Goal: Task Accomplishment & Management: Complete application form

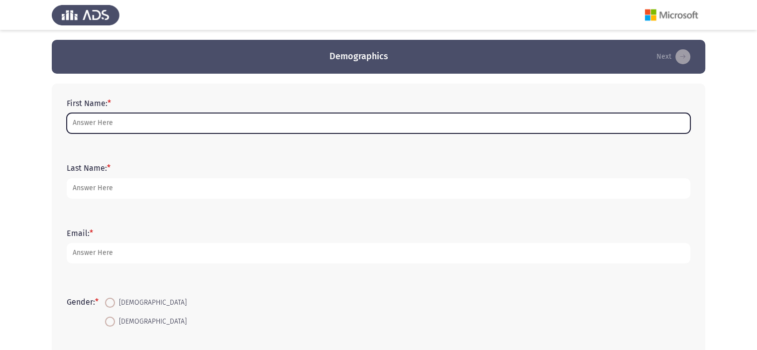
click at [85, 125] on input "First Name: *" at bounding box center [378, 123] width 623 height 20
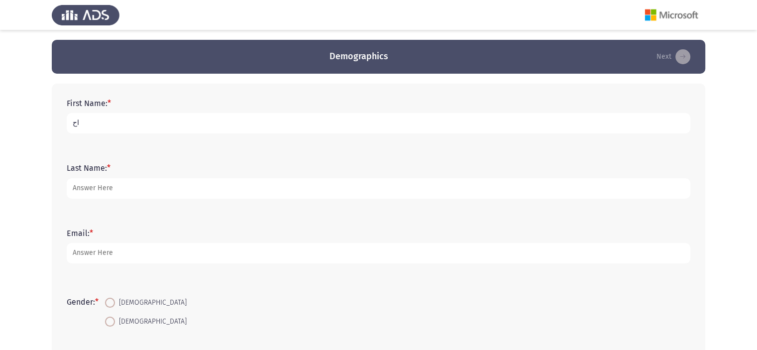
type input "ا"
type input "[PERSON_NAME]"
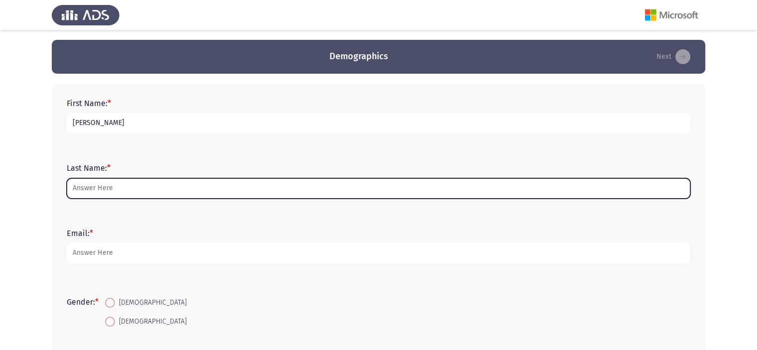
click at [95, 183] on input "Last Name: *" at bounding box center [378, 188] width 623 height 20
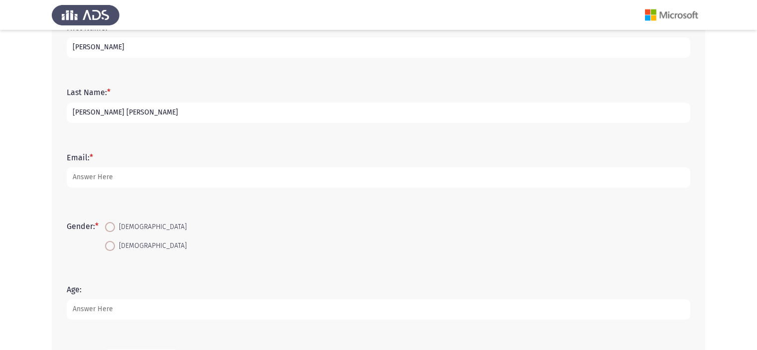
scroll to position [99, 0]
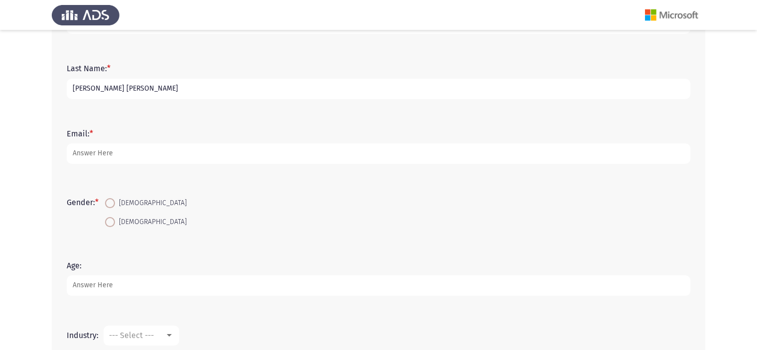
type input "[PERSON_NAME] [PERSON_NAME]"
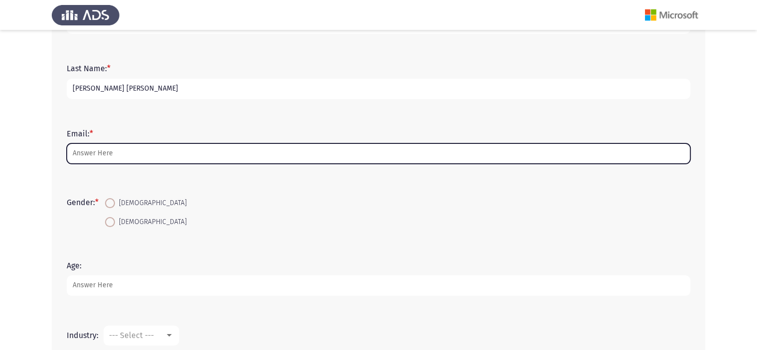
click at [90, 157] on input "Email: *" at bounding box center [378, 153] width 623 height 20
type input "[PERSON_NAME].siam"
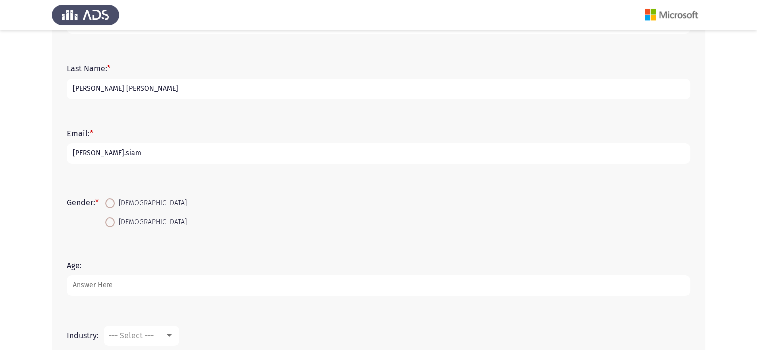
click at [112, 202] on span at bounding box center [110, 203] width 10 height 10
click at [112, 202] on input "[DEMOGRAPHIC_DATA]" at bounding box center [110, 203] width 10 height 10
radio input "true"
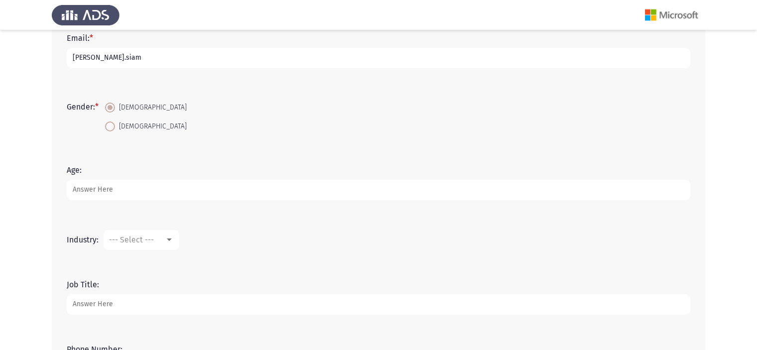
scroll to position [288, 0]
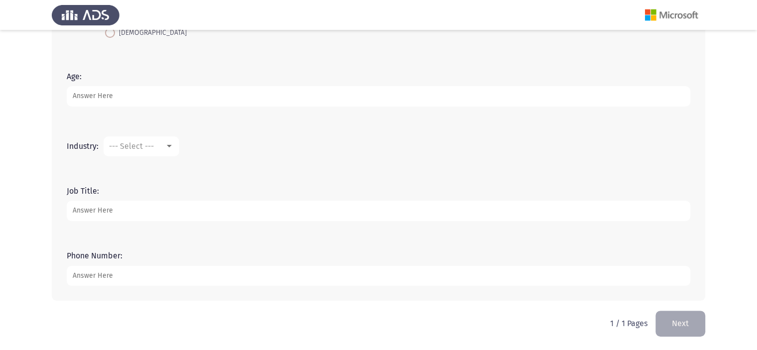
click at [113, 101] on input "Age:" at bounding box center [378, 96] width 623 height 20
type input "27"
click at [137, 142] on span "--- Select ---" at bounding box center [131, 145] width 45 height 9
click at [137, 142] on span "Accounting" at bounding box center [171, 146] width 129 height 24
click at [116, 208] on input "Job Title:" at bounding box center [378, 210] width 623 height 20
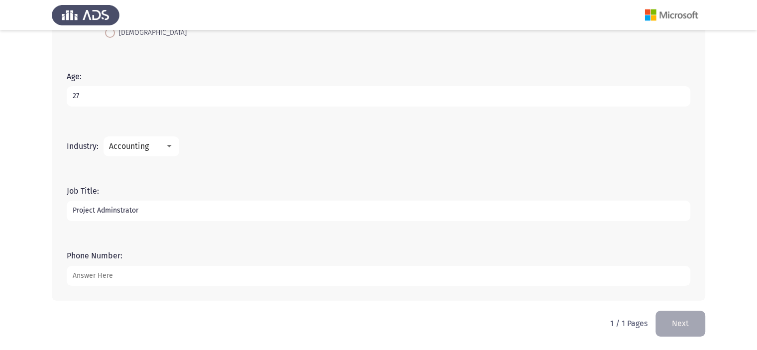
type input "Project Adminstrator"
click at [111, 274] on input "Phone Number:" at bounding box center [378, 276] width 623 height 20
type input "01155179762"
click at [680, 327] on button "Next" at bounding box center [680, 322] width 50 height 25
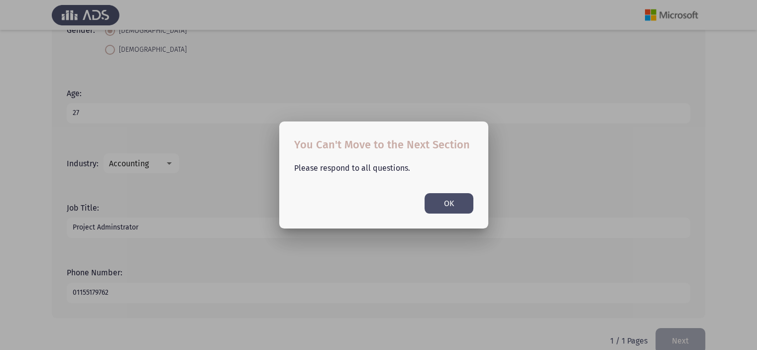
scroll to position [0, 0]
click at [450, 198] on button "OK" at bounding box center [448, 203] width 49 height 20
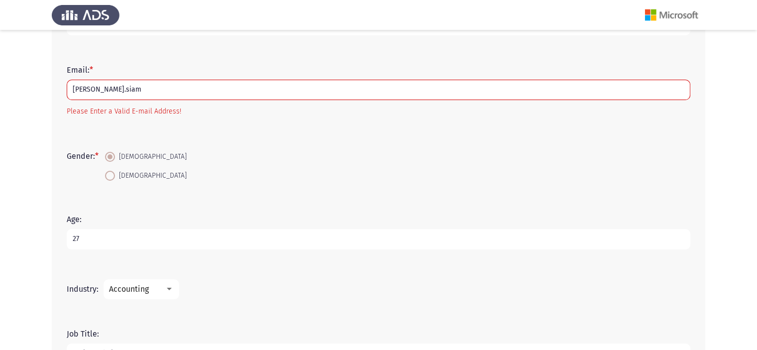
scroll to position [143, 0]
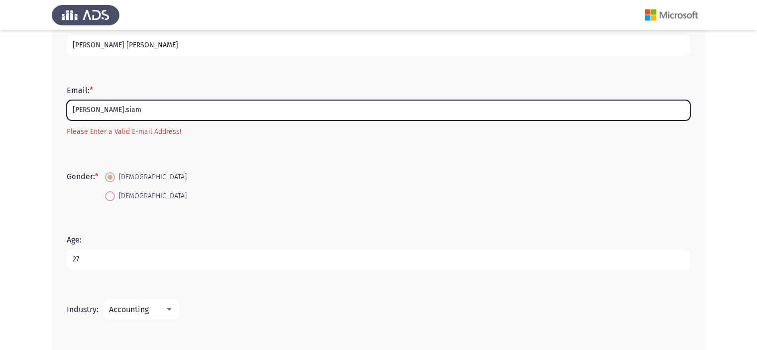
drag, startPoint x: 154, startPoint y: 109, endPoint x: 15, endPoint y: 119, distance: 139.1
click at [15, 119] on app-assessment-container "Demographics Next First Name: * [PERSON_NAME] Last Name: * [PERSON_NAME] [PERSO…" at bounding box center [378, 185] width 757 height 577
click at [84, 113] on input "Email: *" at bounding box center [378, 110] width 623 height 20
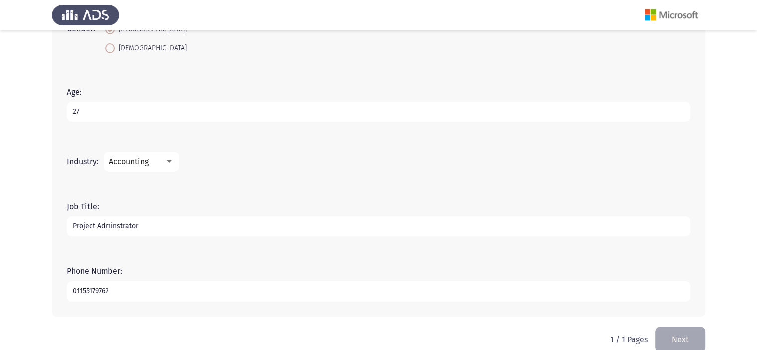
scroll to position [306, 0]
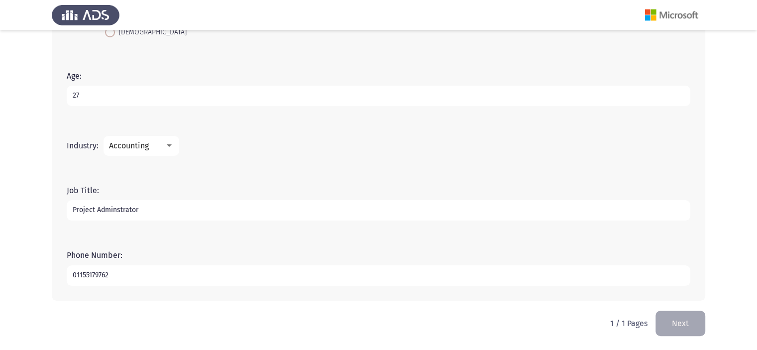
click at [141, 148] on span "Accounting" at bounding box center [129, 145] width 40 height 9
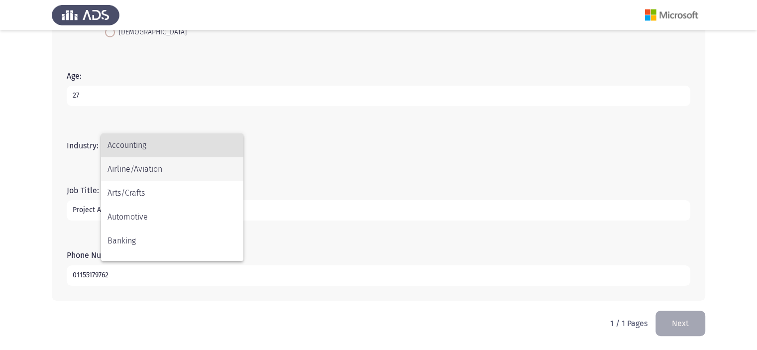
click at [142, 161] on span "Airline/Aviation" at bounding box center [171, 169] width 129 height 24
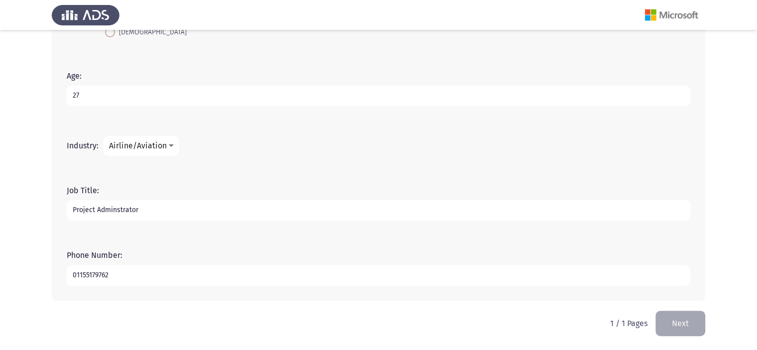
click at [140, 147] on span "Airline/Aviation" at bounding box center [138, 145] width 58 height 9
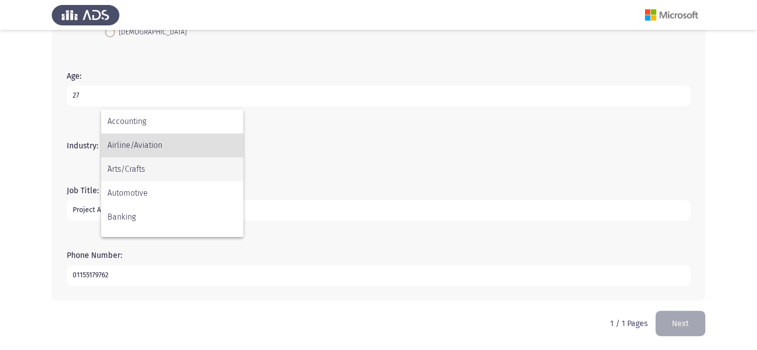
click at [145, 172] on span "`Arts/Crafts" at bounding box center [171, 169] width 129 height 24
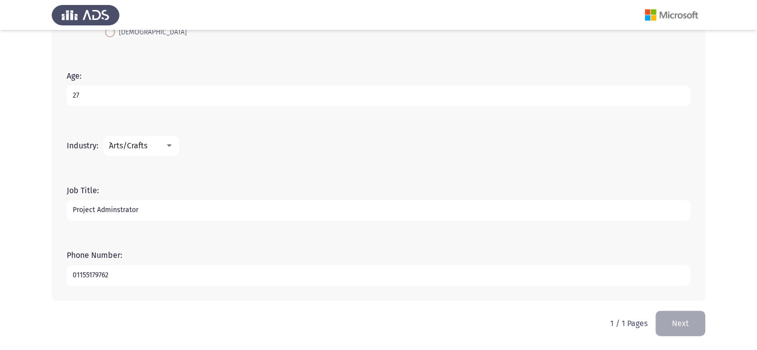
click at [148, 145] on div "`Arts/Crafts" at bounding box center [137, 145] width 56 height 9
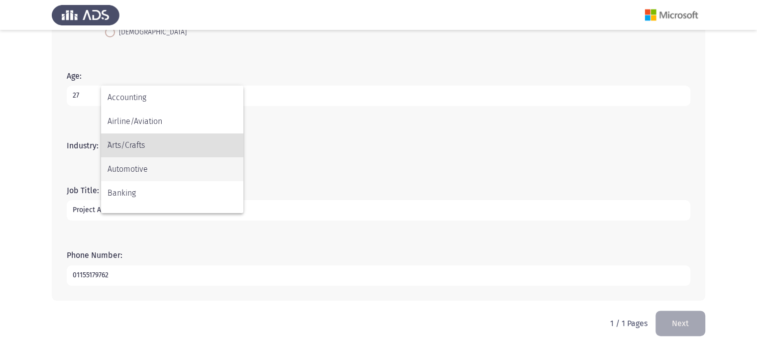
click at [148, 167] on span "Automotive" at bounding box center [171, 169] width 129 height 24
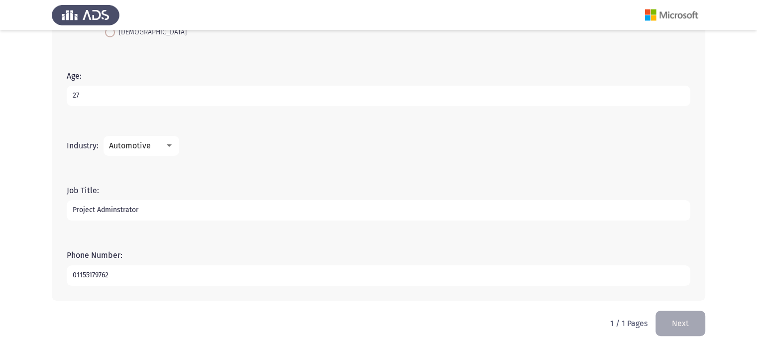
click at [143, 142] on span "Automotive" at bounding box center [130, 145] width 42 height 9
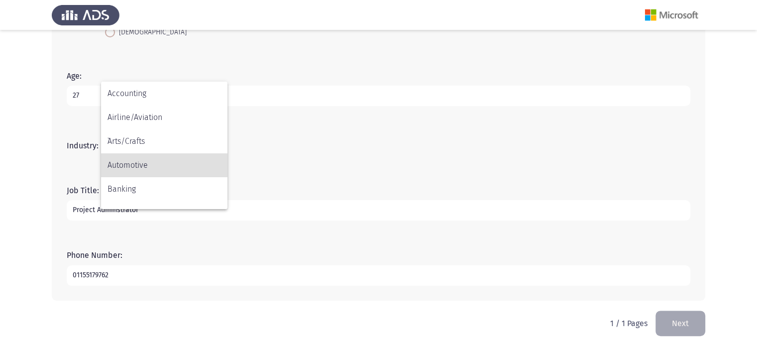
scroll to position [20, 0]
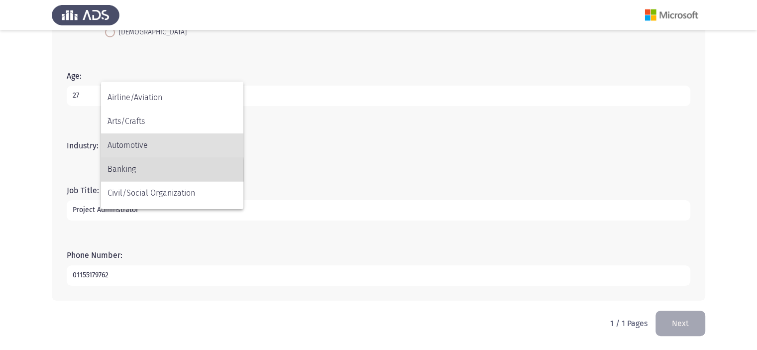
click at [143, 170] on span "Banking" at bounding box center [171, 169] width 129 height 24
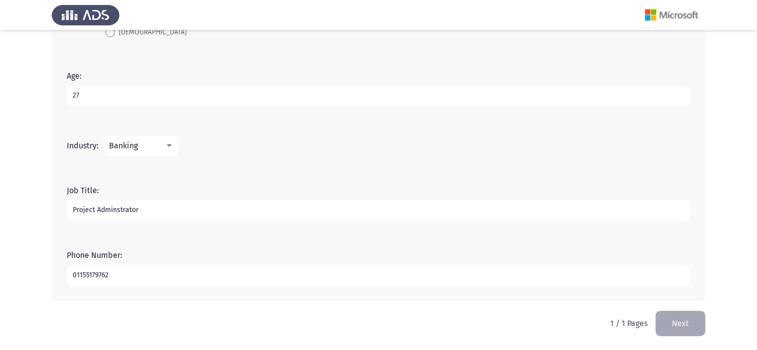
click at [141, 145] on div "Banking" at bounding box center [137, 145] width 56 height 9
click at [174, 149] on span "Consulting" at bounding box center [171, 149] width 129 height 24
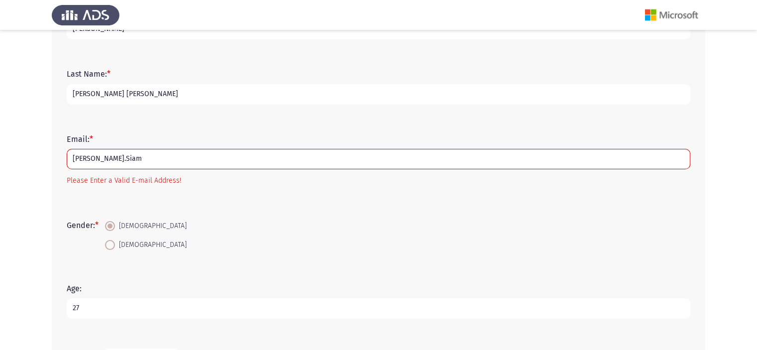
scroll to position [99, 0]
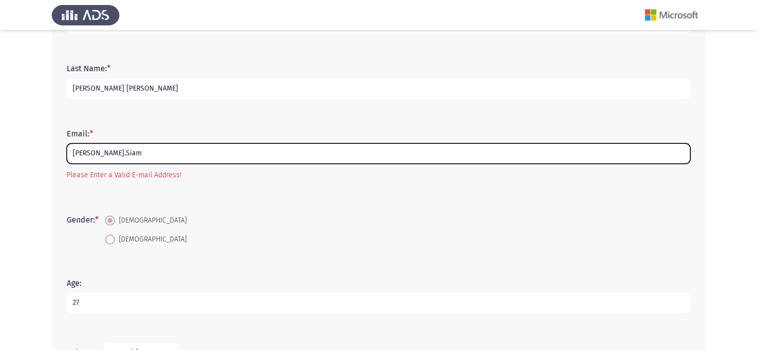
click at [147, 159] on input "[PERSON_NAME].Siam" at bounding box center [378, 153] width 623 height 20
type input "A"
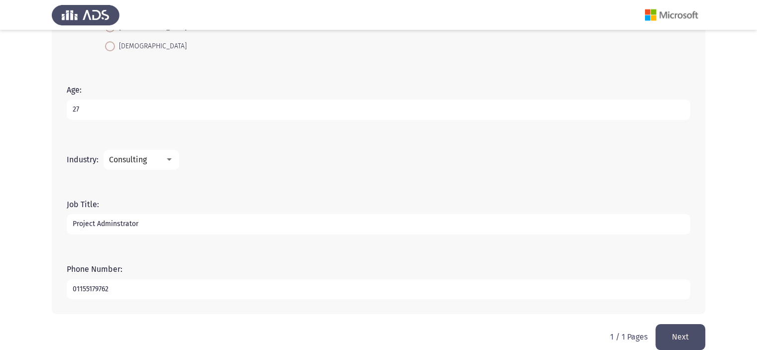
scroll to position [288, 0]
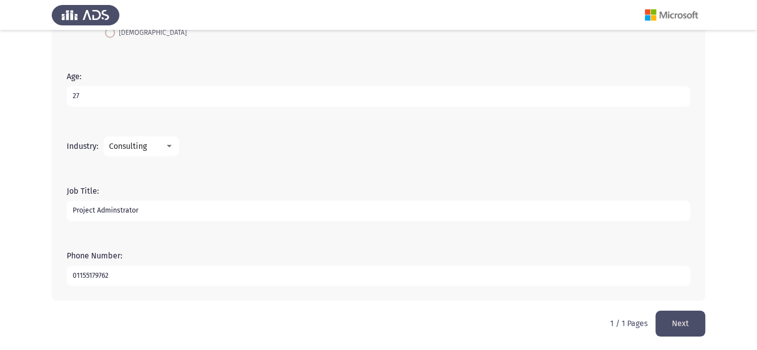
type input "[PERSON_NAME][EMAIL_ADDRESS][DOMAIN_NAME]"
click at [676, 323] on button "Next" at bounding box center [680, 322] width 50 height 25
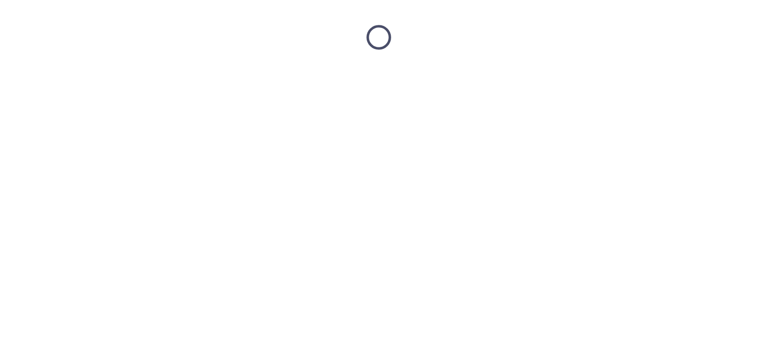
scroll to position [0, 0]
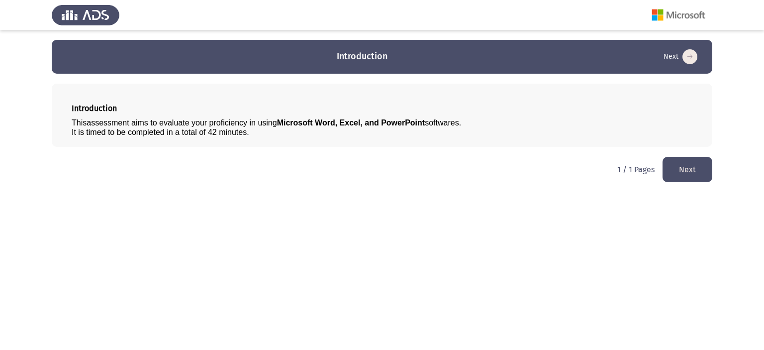
click at [666, 169] on button "Next" at bounding box center [688, 169] width 50 height 25
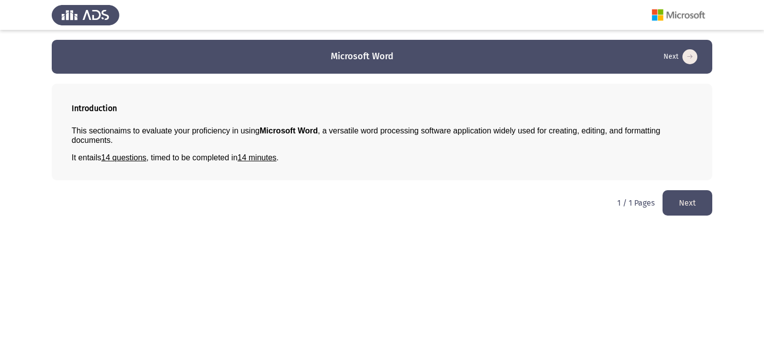
click at [677, 207] on button "Next" at bounding box center [688, 202] width 50 height 25
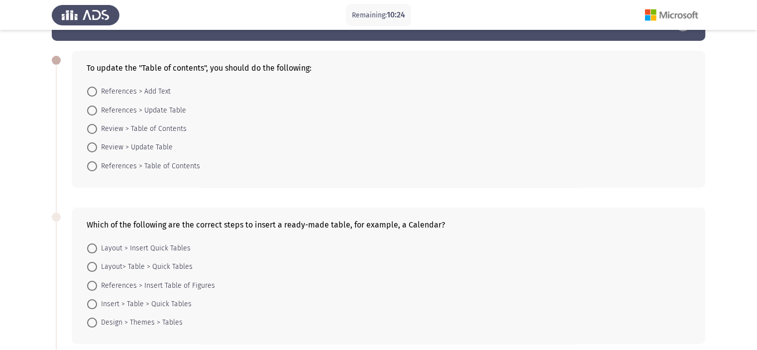
scroll to position [50, 0]
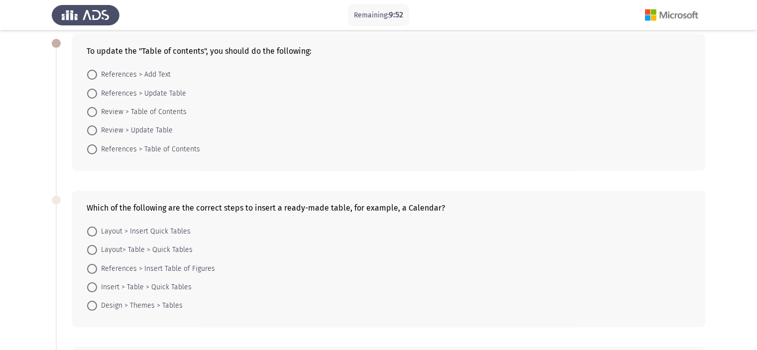
click at [92, 96] on span at bounding box center [92, 94] width 10 height 10
click at [92, 96] on input "References > Update Table" at bounding box center [92, 94] width 10 height 10
radio input "true"
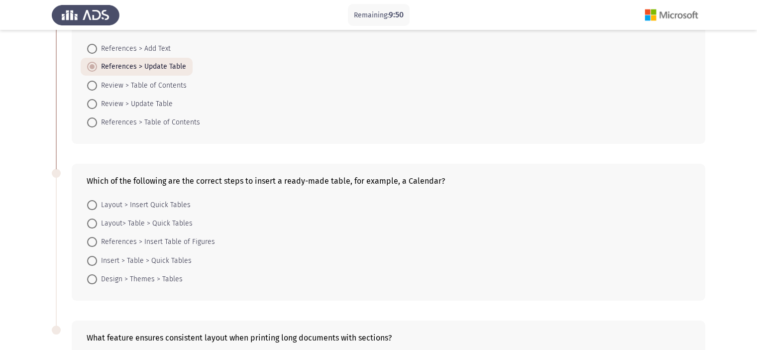
scroll to position [99, 0]
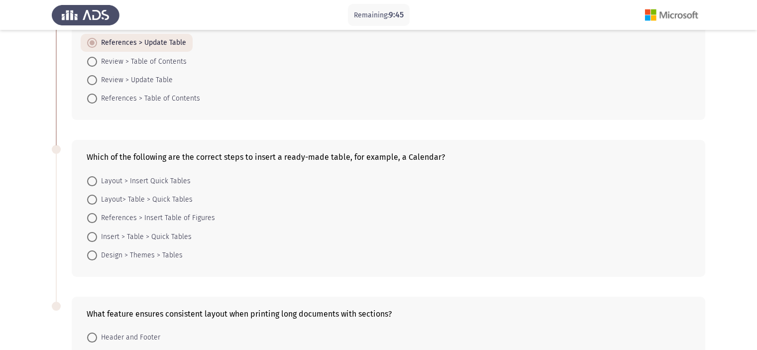
click at [147, 236] on span "Insert > Table > Quick Tables" at bounding box center [144, 237] width 95 height 12
click at [97, 236] on input "Insert > Table > Quick Tables" at bounding box center [92, 237] width 10 height 10
radio input "true"
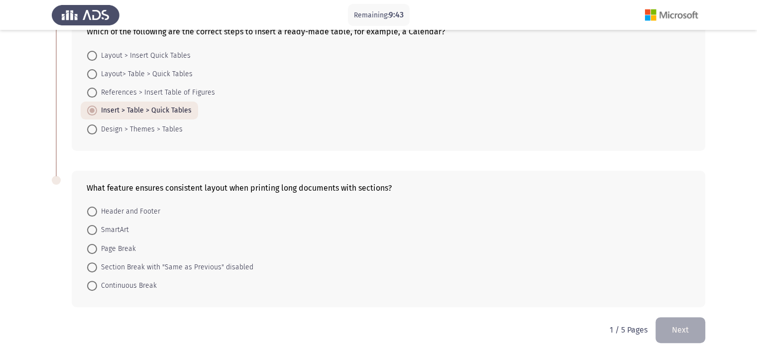
scroll to position [231, 0]
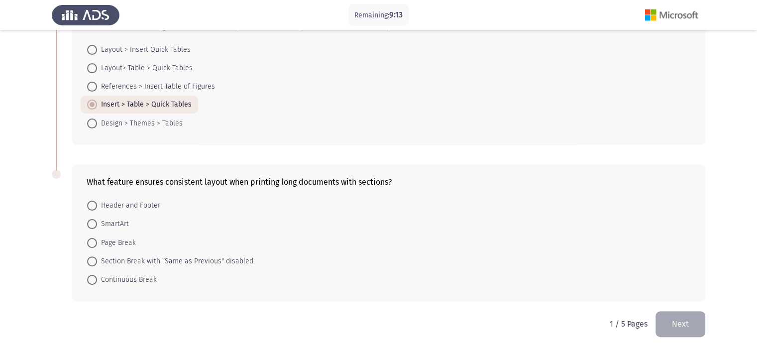
click at [125, 264] on span "Section Break with "Same as Previous" disabled" at bounding box center [175, 261] width 156 height 12
click at [97, 264] on input "Section Break with "Same as Previous" disabled" at bounding box center [92, 261] width 10 height 10
radio input "true"
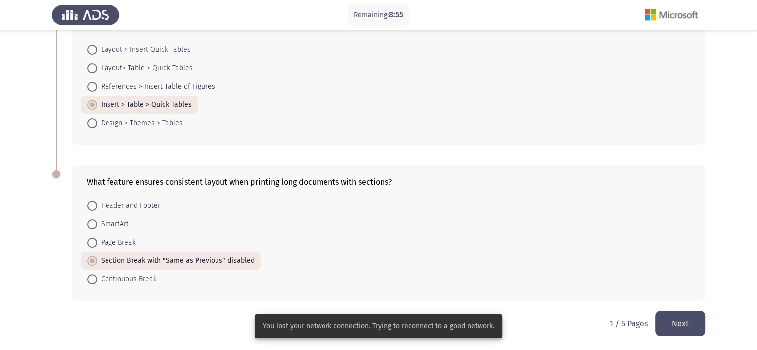
click at [687, 322] on button "Next" at bounding box center [680, 322] width 50 height 25
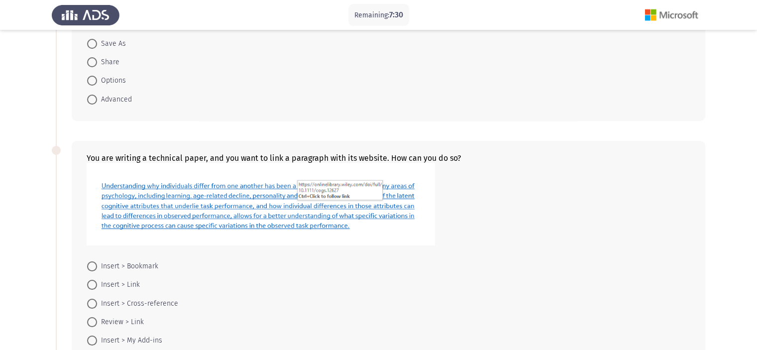
scroll to position [99, 0]
click at [118, 43] on span "Save As" at bounding box center [111, 44] width 29 height 12
click at [97, 43] on input "Save As" at bounding box center [92, 44] width 10 height 10
radio input "true"
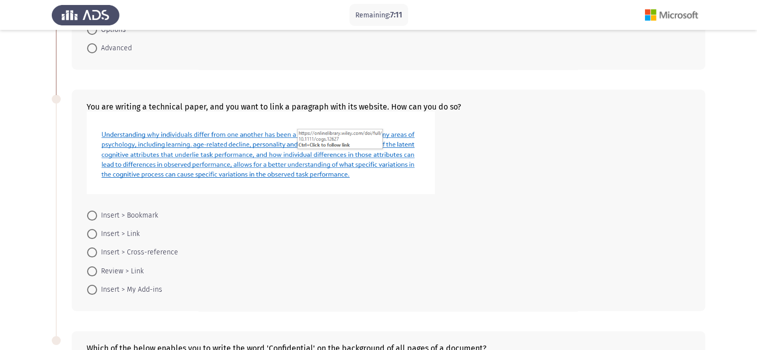
scroll to position [149, 0]
click at [91, 237] on span at bounding box center [92, 234] width 10 height 10
click at [91, 237] on input "Insert > Link" at bounding box center [92, 234] width 10 height 10
radio input "true"
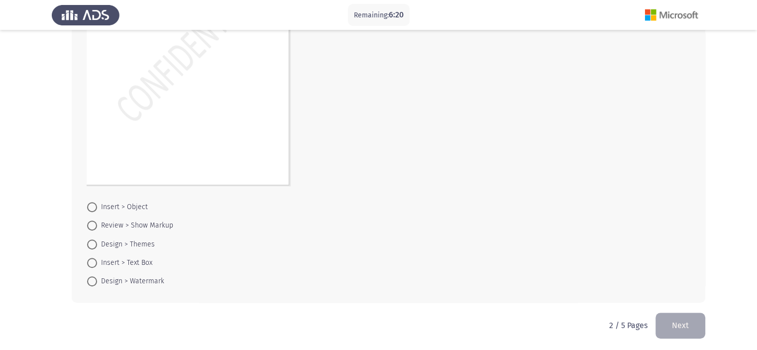
scroll to position [575, 0]
click at [92, 279] on span at bounding box center [92, 280] width 10 height 10
click at [92, 279] on input "Design > Watermark" at bounding box center [92, 280] width 10 height 10
radio input "true"
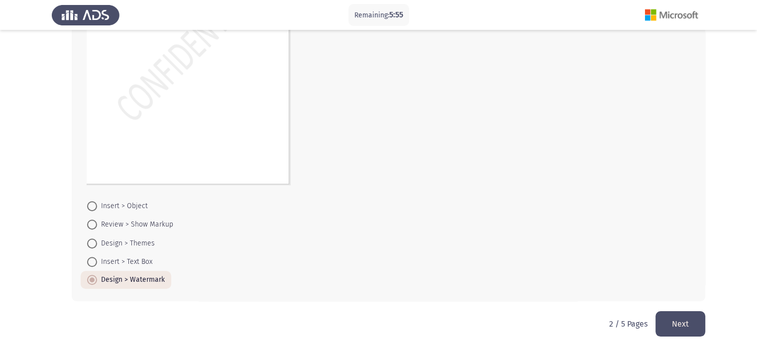
click at [684, 316] on button "Next" at bounding box center [680, 323] width 50 height 25
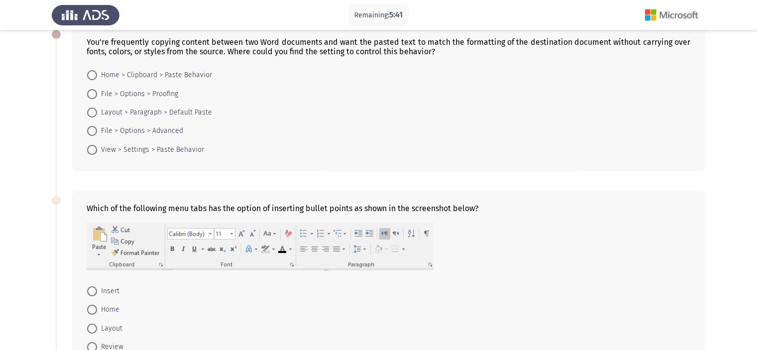
scroll to position [50, 0]
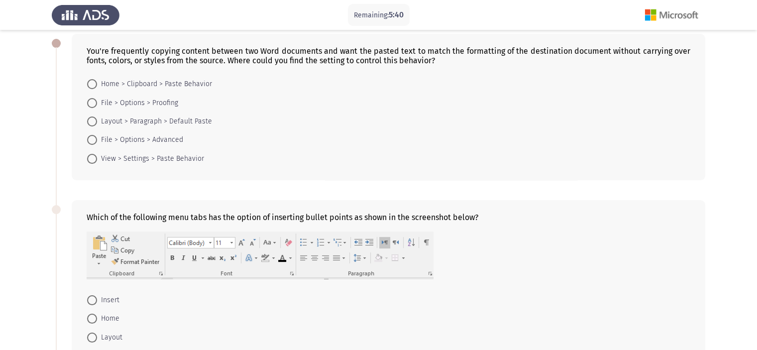
click at [567, 248] on div at bounding box center [388, 256] width 603 height 50
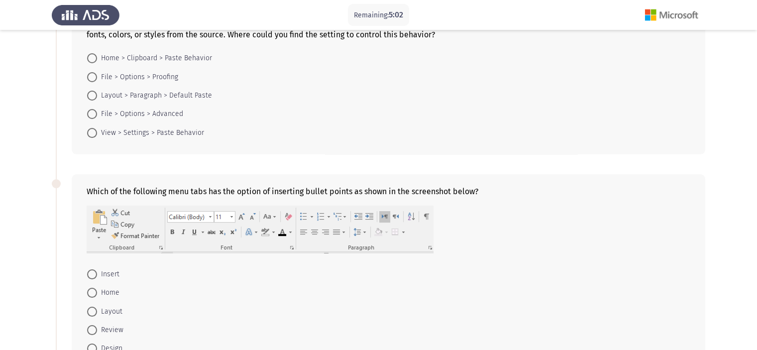
scroll to position [60, 0]
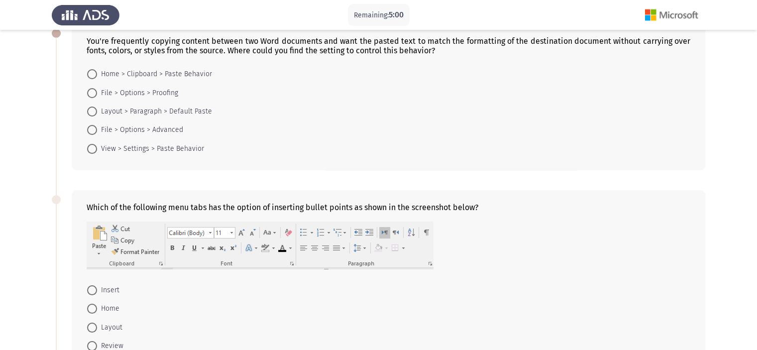
click at [141, 128] on span "File > Options > Advanced" at bounding box center [140, 130] width 86 height 12
click at [97, 128] on input "File > Options > Advanced" at bounding box center [92, 130] width 10 height 10
radio input "true"
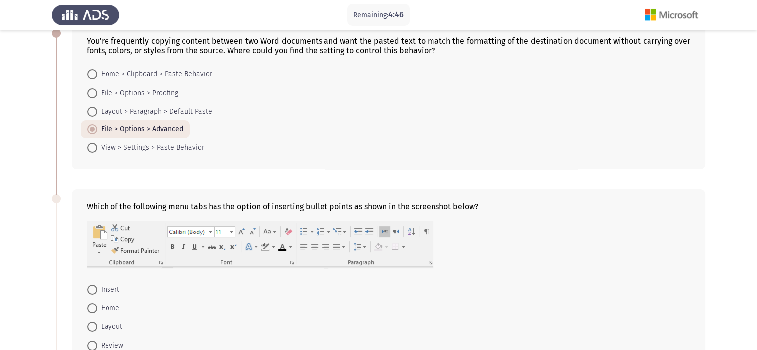
click at [115, 328] on span "Layout" at bounding box center [109, 326] width 25 height 12
click at [97, 328] on input "Layout" at bounding box center [92, 326] width 10 height 10
radio input "true"
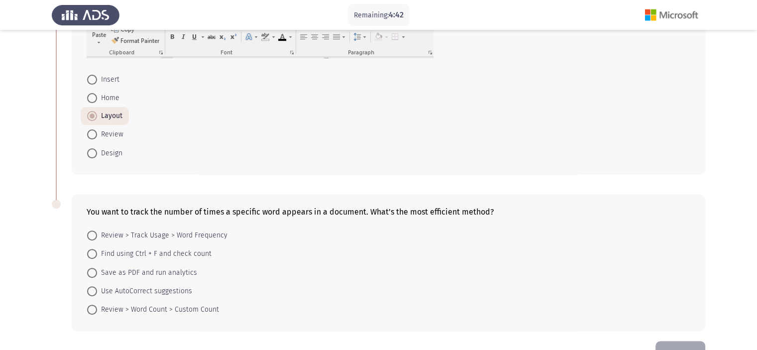
scroll to position [300, 0]
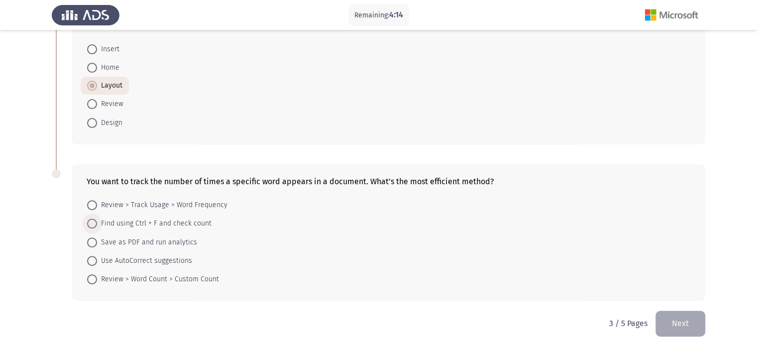
click at [118, 220] on span "Find using Ctrl + F and check count" at bounding box center [154, 223] width 114 height 12
click at [97, 220] on input "Find using Ctrl + F and check count" at bounding box center [92, 223] width 10 height 10
radio input "true"
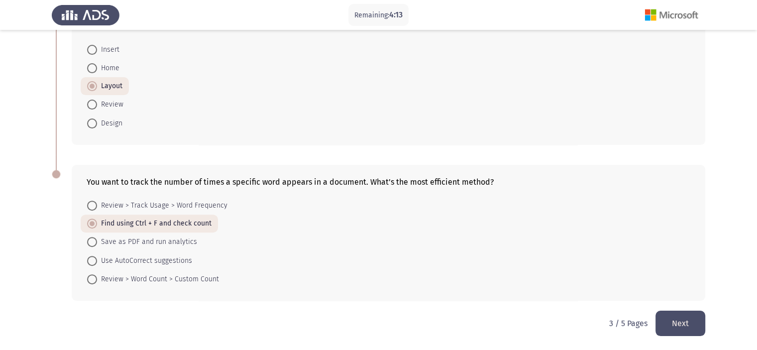
click at [672, 326] on button "Next" at bounding box center [680, 322] width 50 height 25
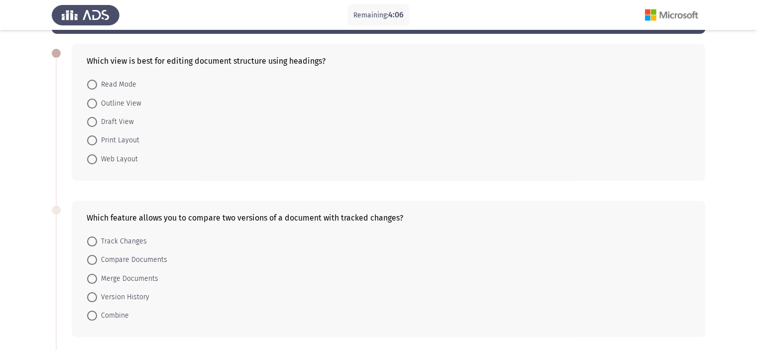
scroll to position [60, 0]
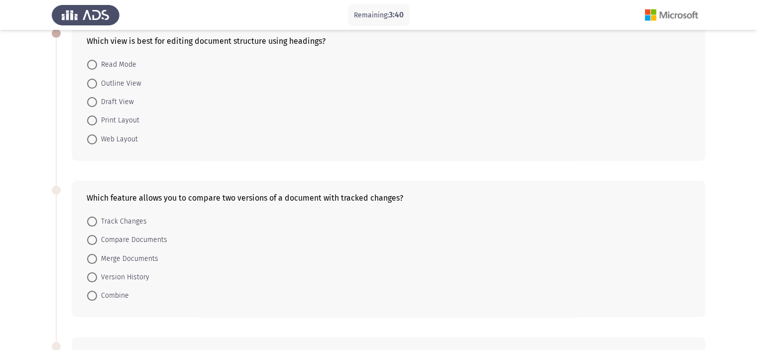
click at [127, 81] on span "Outline View" at bounding box center [119, 84] width 44 height 12
click at [97, 81] on input "Outline View" at bounding box center [92, 84] width 10 height 10
radio input "true"
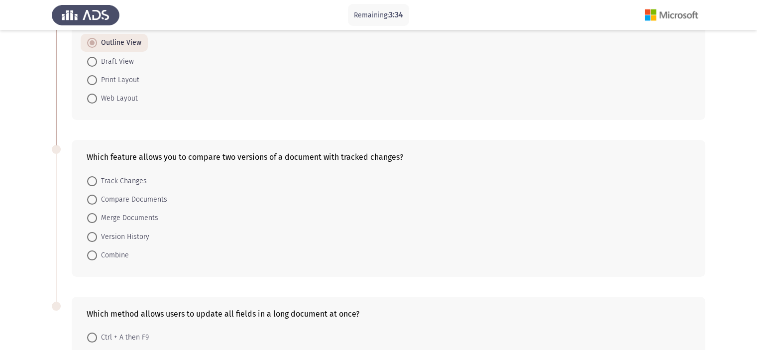
scroll to position [159, 0]
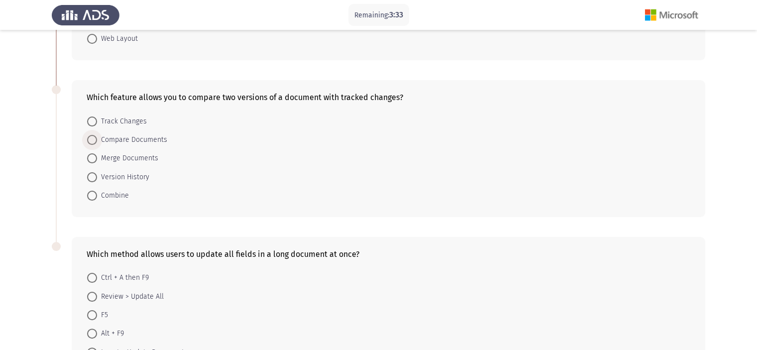
click at [124, 135] on span "Compare Documents" at bounding box center [132, 140] width 70 height 12
click at [97, 135] on input "Compare Documents" at bounding box center [92, 140] width 10 height 10
radio input "true"
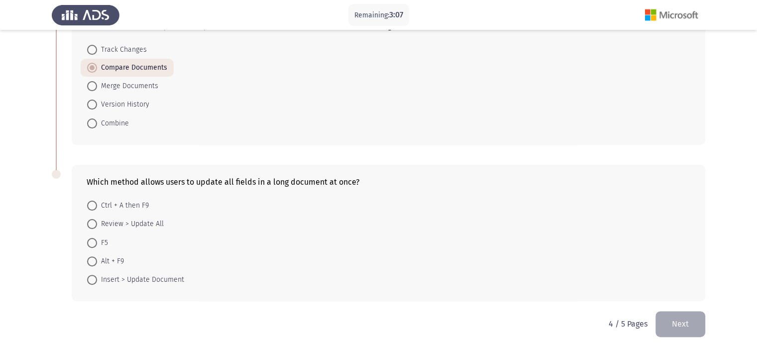
click at [107, 202] on span "Ctrl + A then F9" at bounding box center [123, 205] width 52 height 12
click at [97, 202] on input "Ctrl + A then F9" at bounding box center [92, 205] width 10 height 10
radio input "true"
click at [687, 323] on button "Next" at bounding box center [680, 322] width 50 height 25
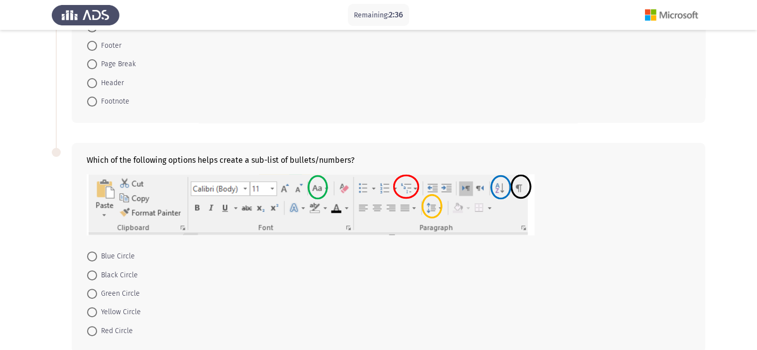
scroll to position [189, 0]
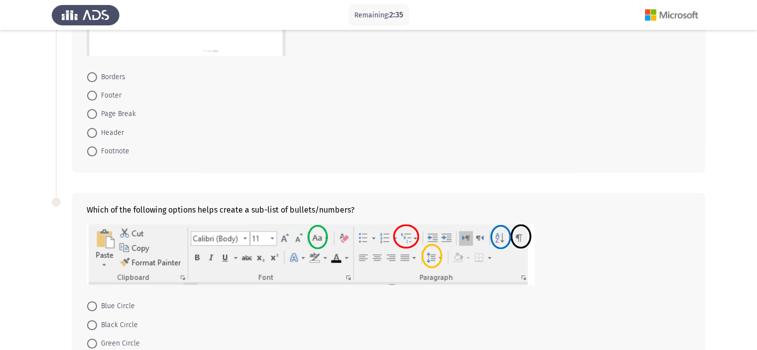
click at [110, 136] on span "Header" at bounding box center [110, 133] width 27 height 12
click at [97, 136] on input "Header" at bounding box center [92, 133] width 10 height 10
radio input "true"
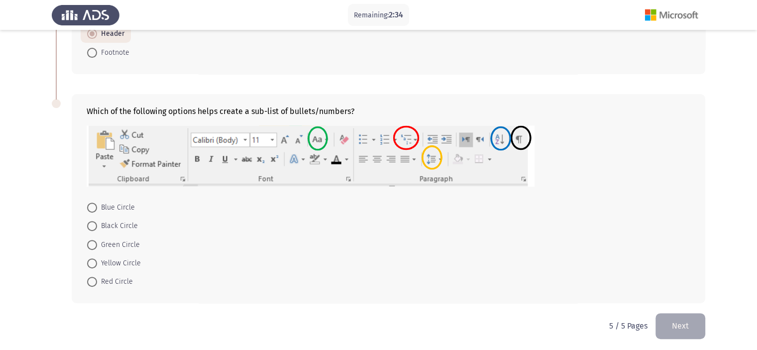
scroll to position [289, 0]
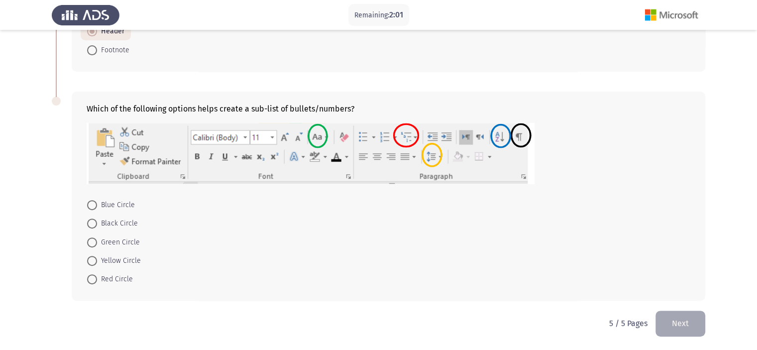
click at [125, 260] on span "Yellow Circle" at bounding box center [119, 261] width 44 height 12
click at [97, 260] on input "Yellow Circle" at bounding box center [92, 261] width 10 height 10
radio input "true"
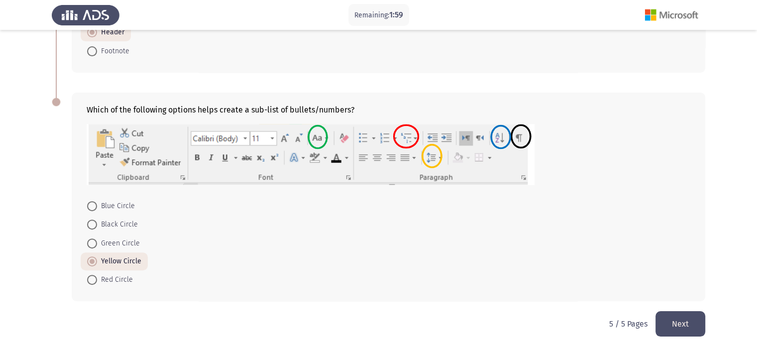
click at [684, 320] on button "Next" at bounding box center [680, 323] width 50 height 25
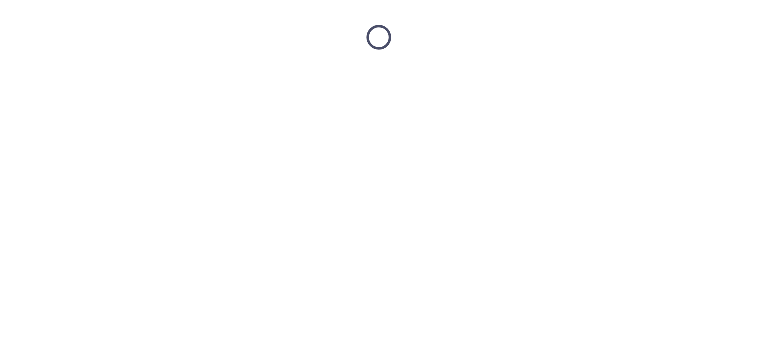
scroll to position [0, 0]
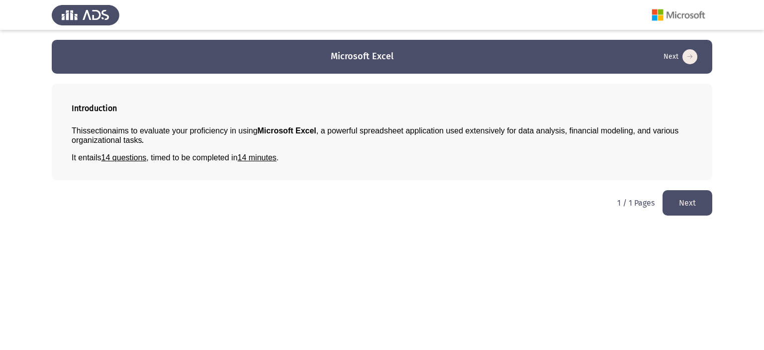
click at [678, 208] on button "Next" at bounding box center [688, 202] width 50 height 25
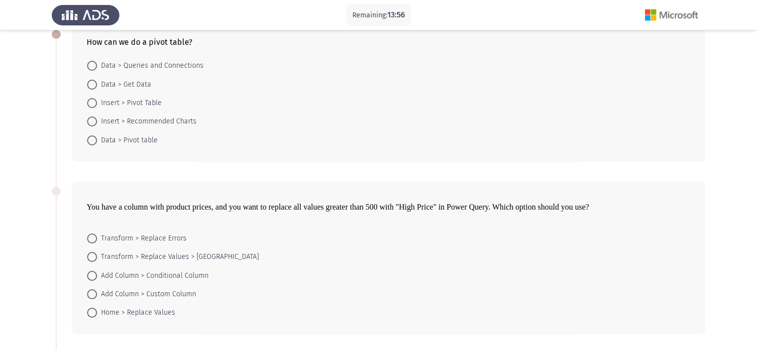
scroll to position [60, 0]
click at [94, 101] on span at bounding box center [92, 102] width 10 height 10
click at [94, 101] on input "Insert > Pivot Table" at bounding box center [92, 102] width 10 height 10
radio input "true"
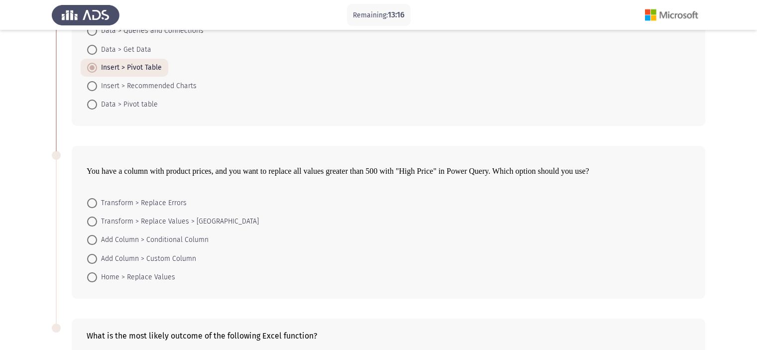
scroll to position [159, 0]
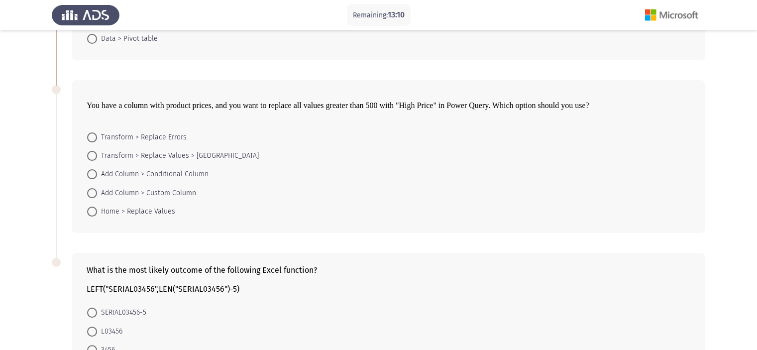
click at [131, 176] on span "Add Column > Conditional Column" at bounding box center [152, 174] width 111 height 12
click at [97, 176] on input "Add Column > Conditional Column" at bounding box center [92, 174] width 10 height 10
radio input "true"
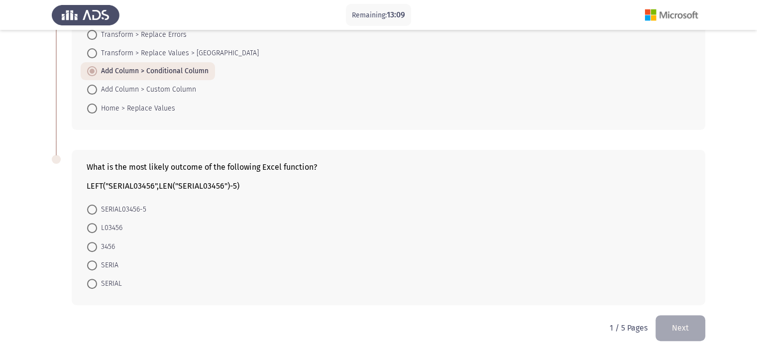
scroll to position [266, 0]
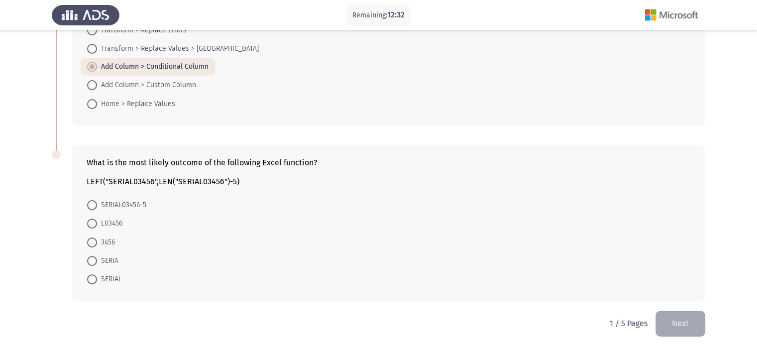
click at [119, 280] on span "SERIAL" at bounding box center [109, 279] width 25 height 12
click at [97, 280] on input "SERIAL" at bounding box center [92, 279] width 10 height 10
radio input "true"
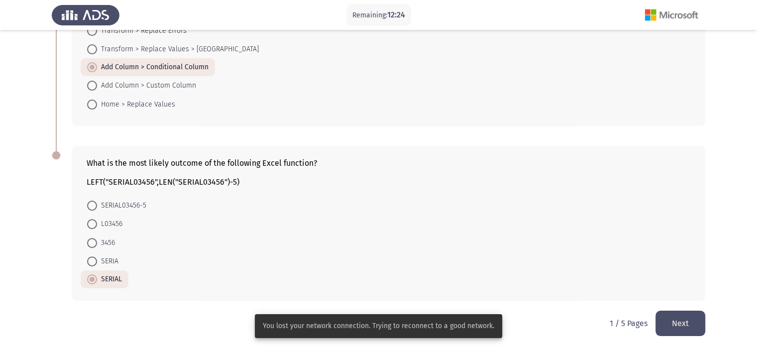
click at [686, 322] on button "Next" at bounding box center [680, 322] width 50 height 25
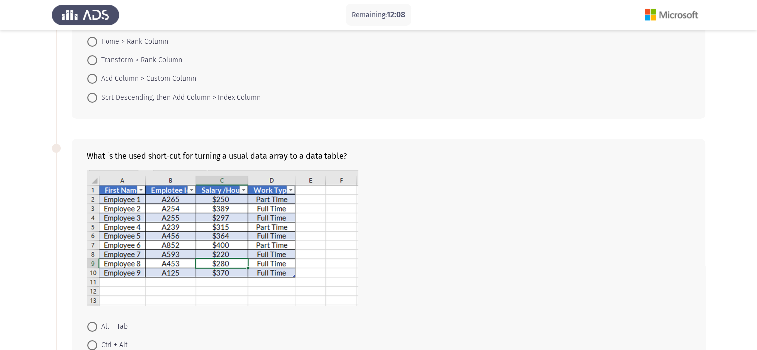
scroll to position [0, 0]
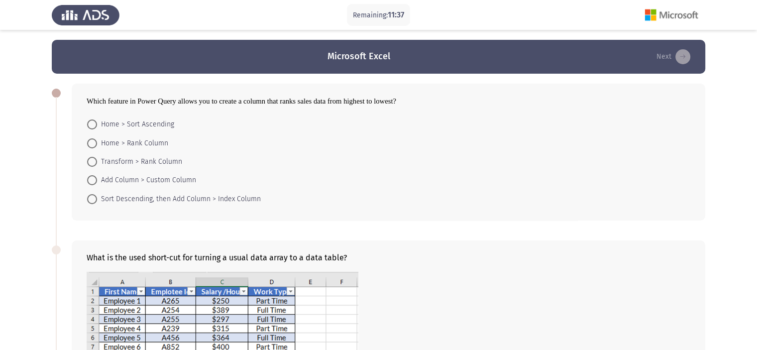
click at [144, 198] on span "Sort Descending, then Add Column > Index Column" at bounding box center [179, 199] width 164 height 12
click at [97, 198] on input "Sort Descending, then Add Column > Index Column" at bounding box center [92, 199] width 10 height 10
radio input "true"
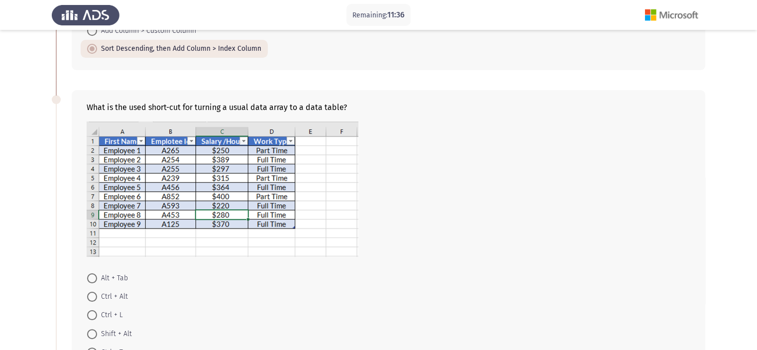
scroll to position [199, 0]
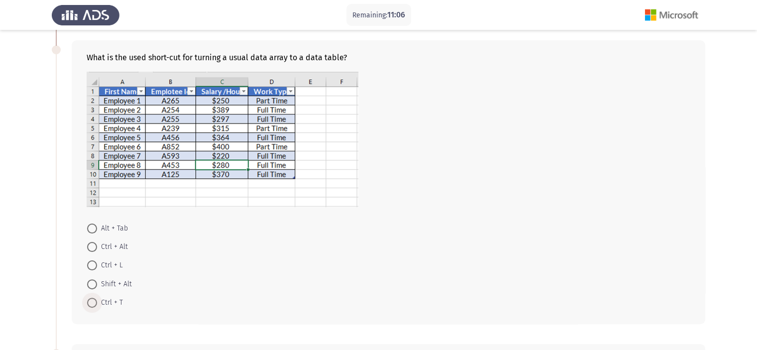
click at [105, 301] on span "Ctrl + T" at bounding box center [110, 302] width 26 height 12
click at [97, 301] on input "Ctrl + T" at bounding box center [92, 302] width 10 height 10
radio input "true"
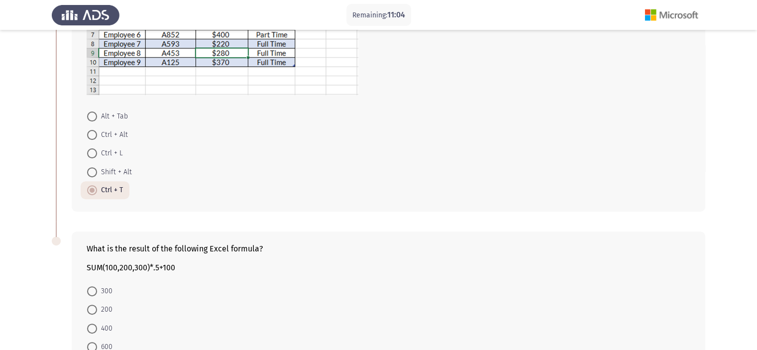
scroll to position [397, 0]
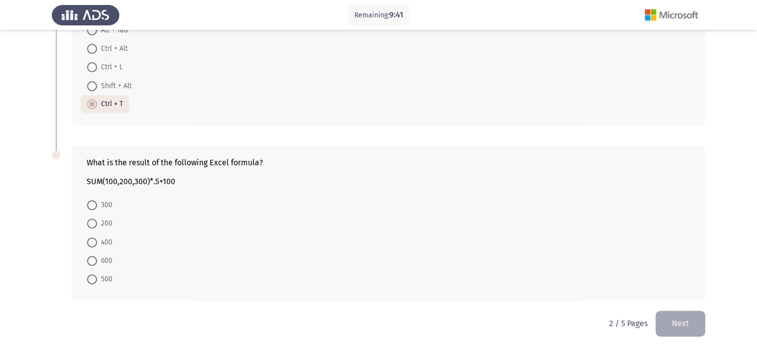
click at [109, 243] on span "400" at bounding box center [104, 242] width 15 height 12
click at [97, 243] on input "400" at bounding box center [92, 242] width 10 height 10
radio input "true"
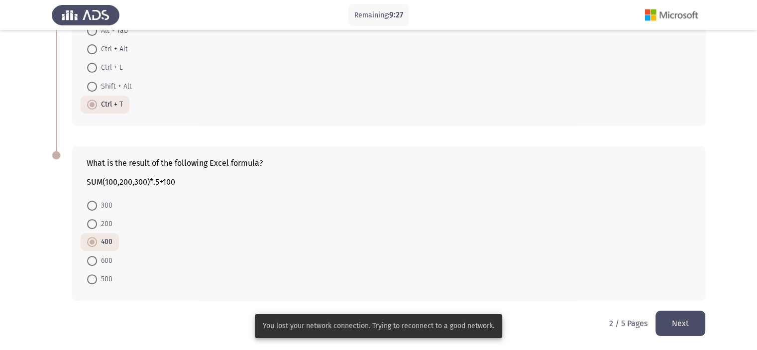
click at [673, 327] on button "Next" at bounding box center [680, 322] width 50 height 25
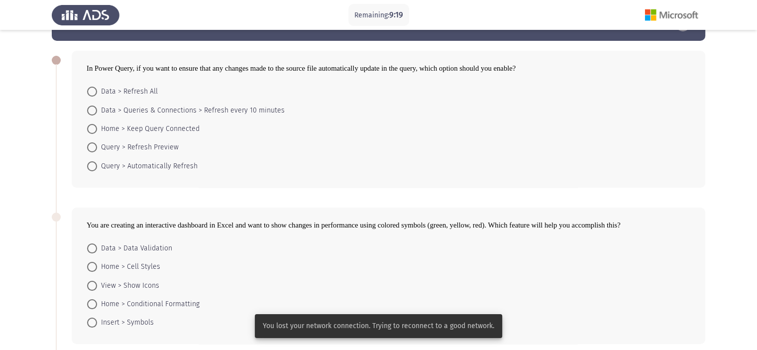
scroll to position [40, 0]
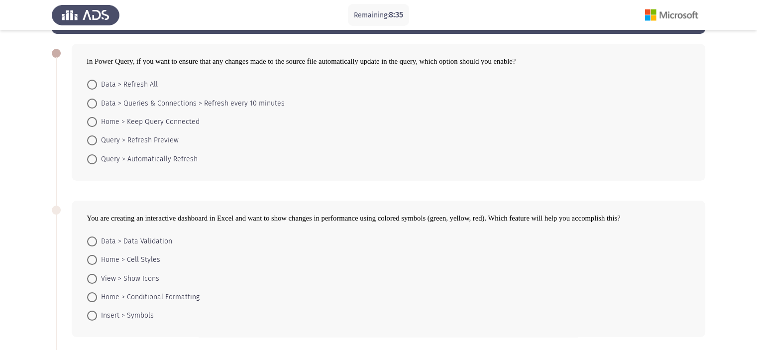
click at [140, 157] on span "Query > Automatically Refresh" at bounding box center [147, 159] width 100 height 12
click at [97, 157] on input "Query > Automatically Refresh" at bounding box center [92, 159] width 10 height 10
radio input "true"
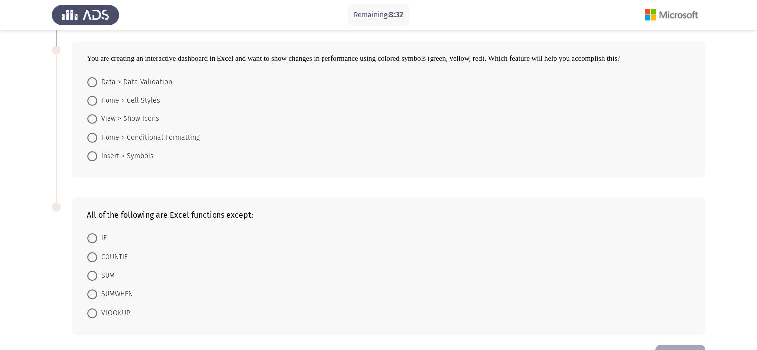
scroll to position [182, 0]
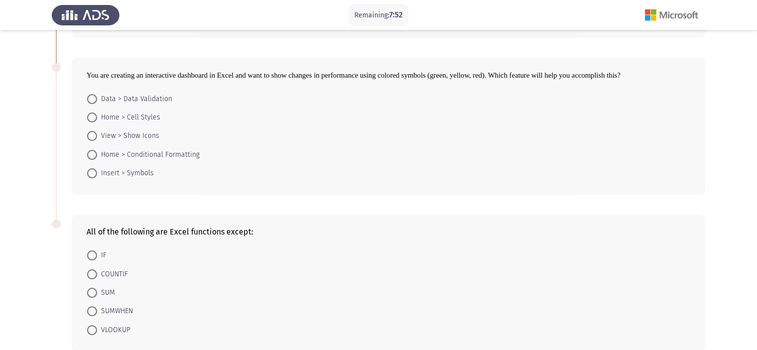
click at [125, 310] on span "SUMWHEN" at bounding box center [115, 311] width 36 height 12
click at [97, 310] on input "SUMWHEN" at bounding box center [92, 311] width 10 height 10
radio input "true"
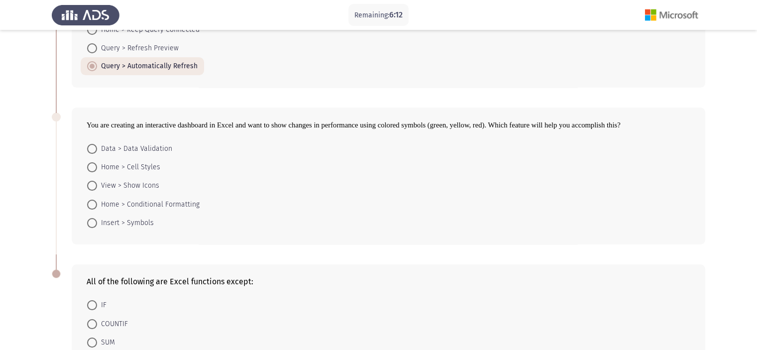
click at [172, 202] on span "Home > Conditional Formatting" at bounding box center [148, 204] width 102 height 12
click at [97, 202] on input "Home > Conditional Formatting" at bounding box center [92, 204] width 10 height 10
radio input "true"
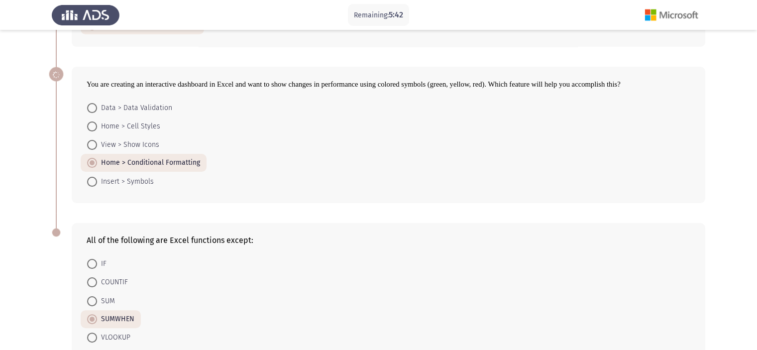
scroll to position [231, 0]
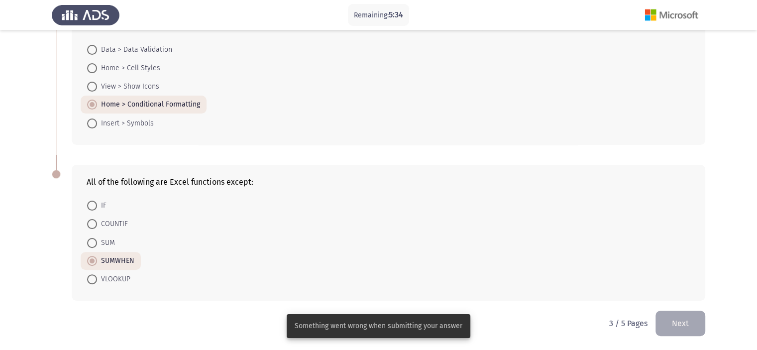
click at [543, 214] on form "IF COUNTIF SUM SUMWHEN VLOOKUP" at bounding box center [388, 242] width 603 height 92
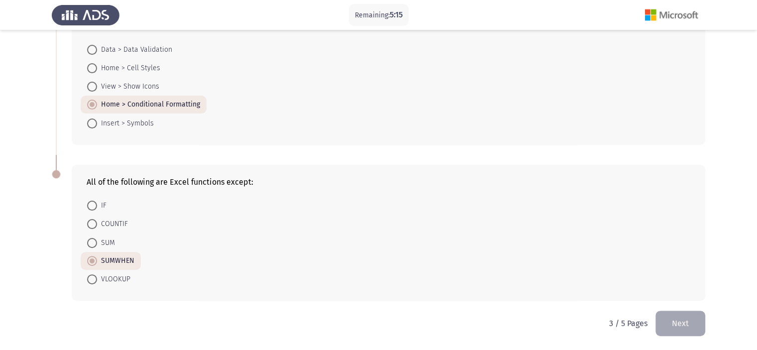
click at [517, 184] on div "All of the following are Excel functions except:" at bounding box center [388, 181] width 603 height 9
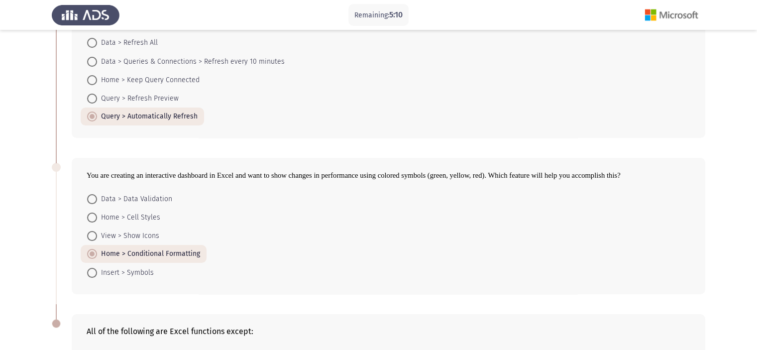
click at [147, 116] on span "Query > Automatically Refresh" at bounding box center [147, 116] width 100 height 12
click at [97, 116] on input "Query > Automatically Refresh" at bounding box center [92, 116] width 10 height 10
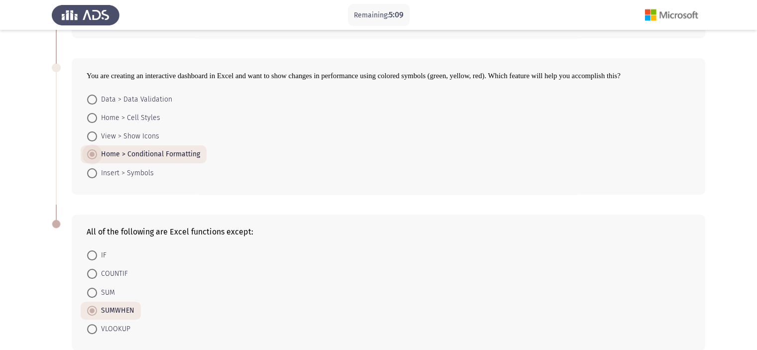
click at [171, 152] on span "Home > Conditional Formatting" at bounding box center [148, 154] width 103 height 12
click at [97, 152] on input "Home > Conditional Formatting" at bounding box center [92, 154] width 10 height 10
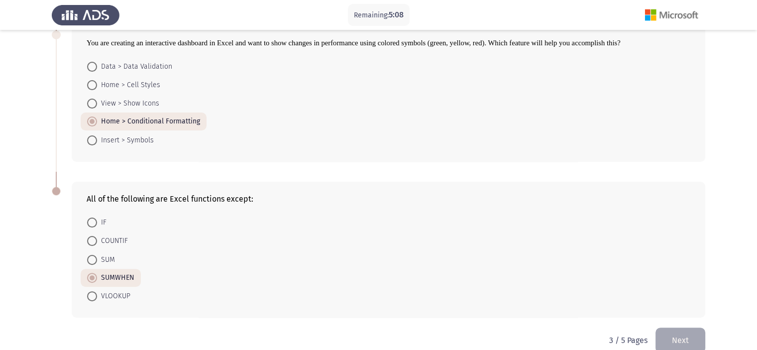
scroll to position [231, 0]
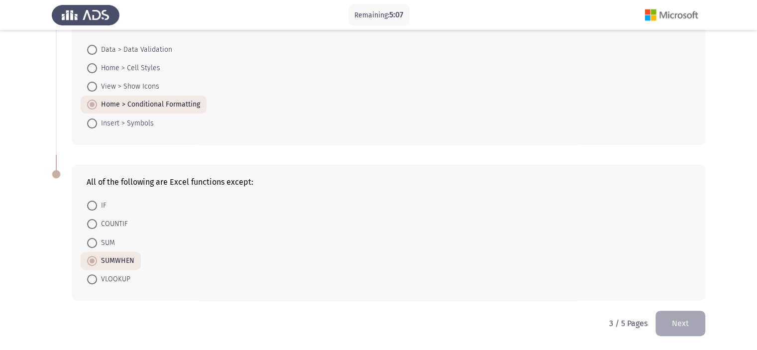
click at [123, 257] on span "SUMWHEN" at bounding box center [115, 261] width 37 height 12
click at [97, 257] on input "SUMWHEN" at bounding box center [92, 261] width 10 height 10
click at [674, 332] on button "Next" at bounding box center [680, 322] width 50 height 25
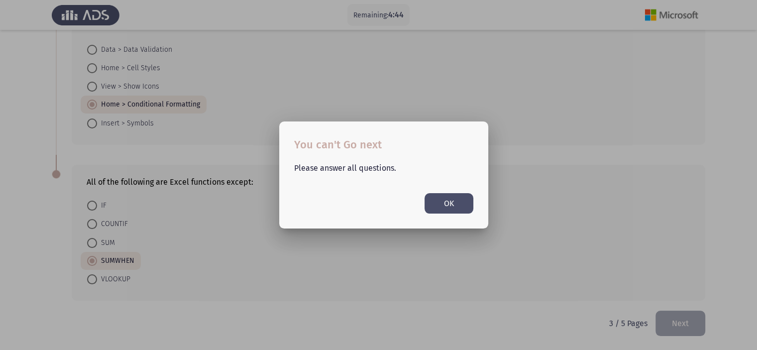
scroll to position [0, 0]
click at [449, 196] on button "OK" at bounding box center [448, 203] width 49 height 20
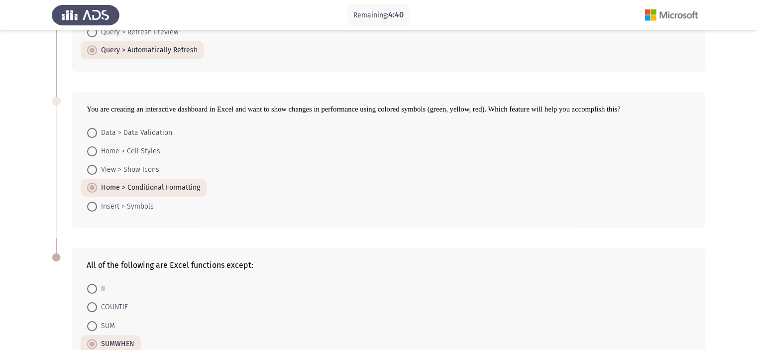
scroll to position [149, 0]
click at [106, 166] on span "View > Show Icons" at bounding box center [128, 168] width 62 height 12
click at [97, 166] on input "View > Show Icons" at bounding box center [92, 168] width 10 height 10
radio input "true"
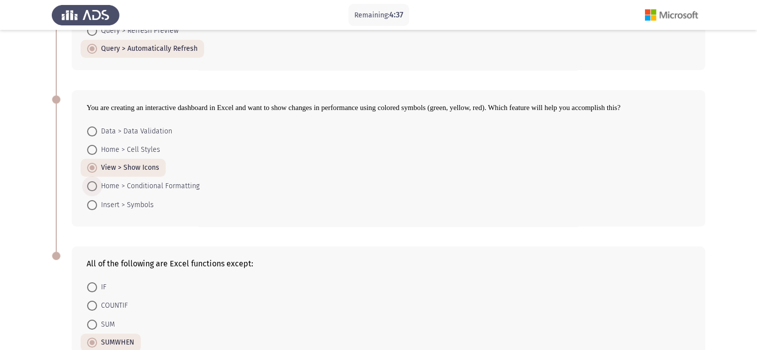
click at [108, 184] on span "Home > Conditional Formatting" at bounding box center [148, 186] width 102 height 12
click at [97, 184] on input "Home > Conditional Formatting" at bounding box center [92, 186] width 10 height 10
radio input "true"
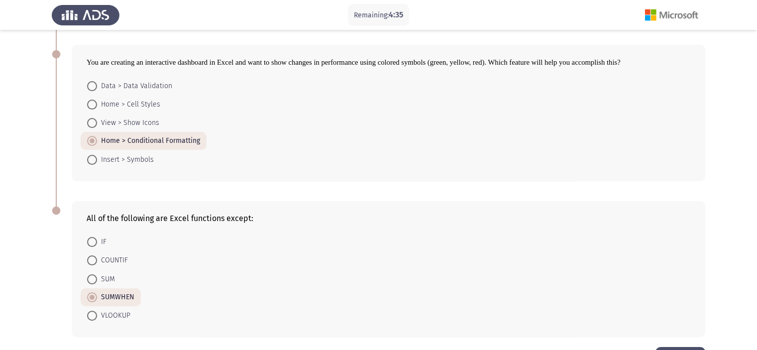
scroll to position [231, 0]
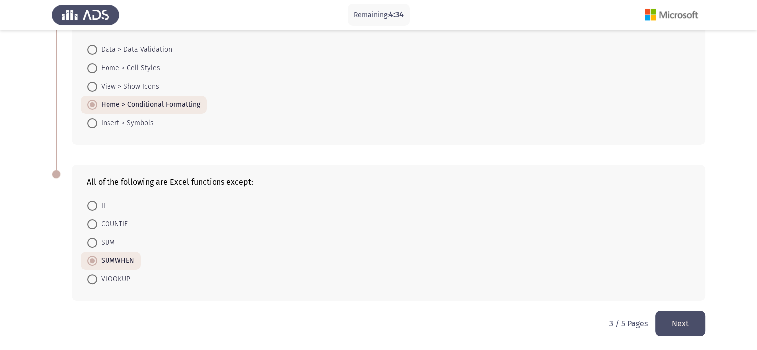
click at [678, 317] on button "Next" at bounding box center [680, 322] width 50 height 25
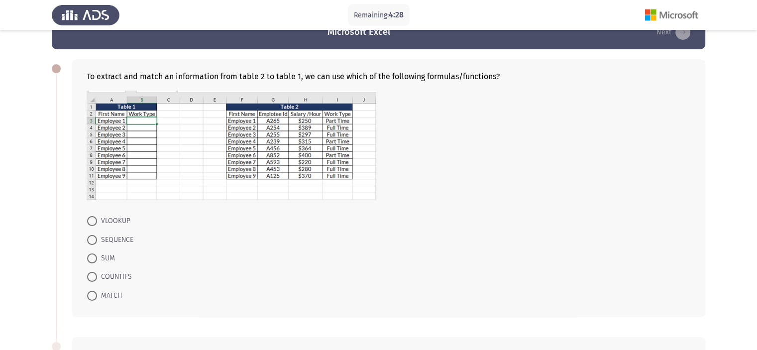
scroll to position [20, 0]
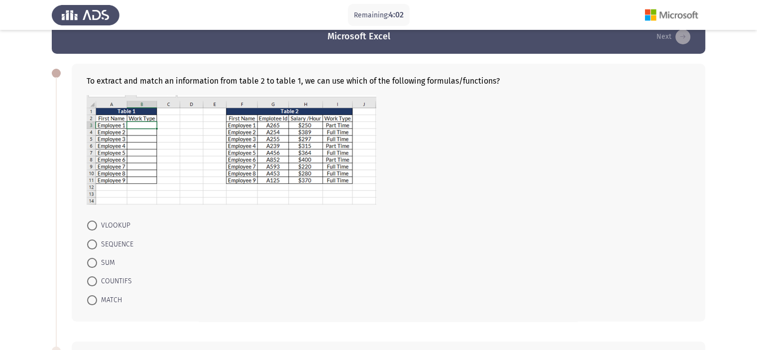
click at [121, 223] on span "VLOOKUP" at bounding box center [113, 225] width 33 height 12
click at [97, 223] on input "VLOOKUP" at bounding box center [92, 225] width 10 height 10
radio input "true"
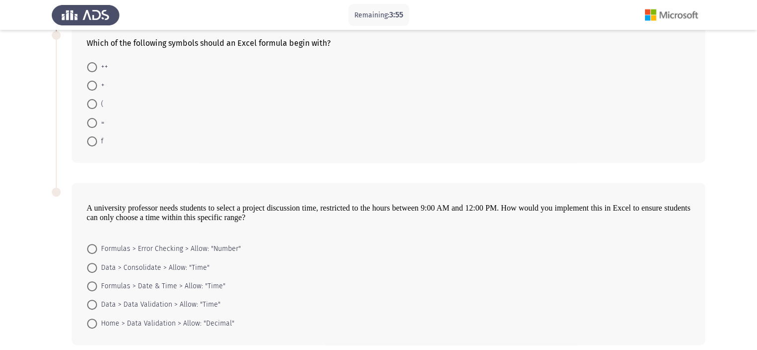
scroll to position [328, 0]
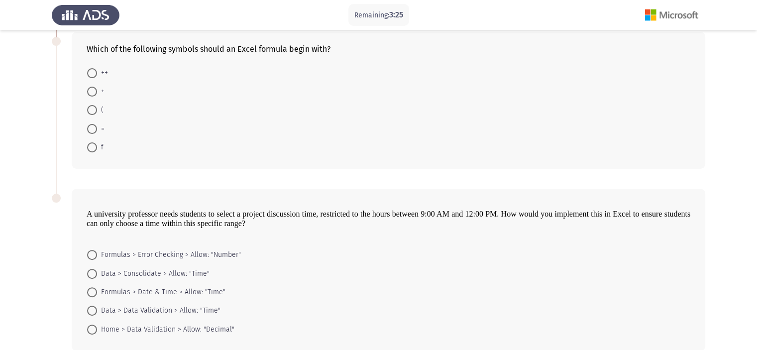
click at [91, 130] on span at bounding box center [92, 129] width 10 height 10
click at [91, 130] on input "=" at bounding box center [92, 129] width 10 height 10
radio input "true"
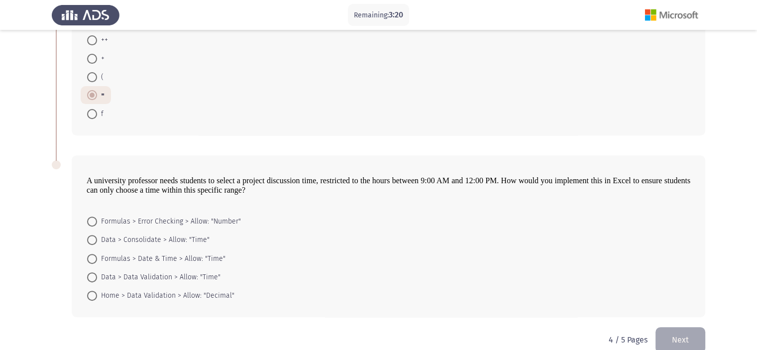
scroll to position [378, 0]
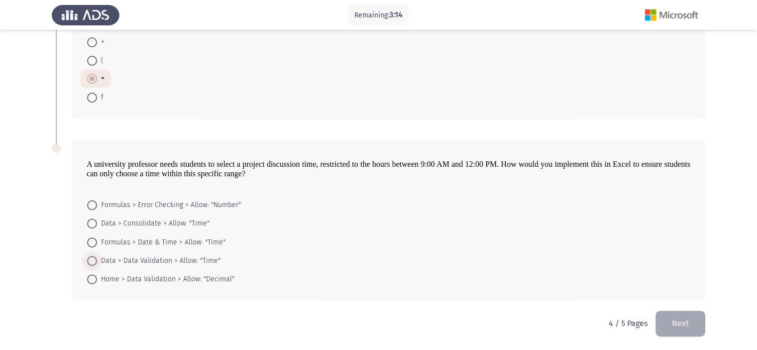
click at [156, 260] on span "Data > Data Validation > Allow: "Time"" at bounding box center [158, 261] width 123 height 12
click at [97, 260] on input "Data > Data Validation > Allow: "Time"" at bounding box center [92, 261] width 10 height 10
radio input "true"
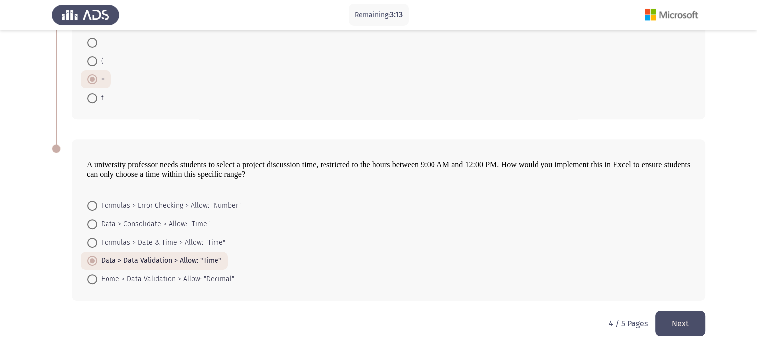
click at [670, 324] on button "Next" at bounding box center [680, 322] width 50 height 25
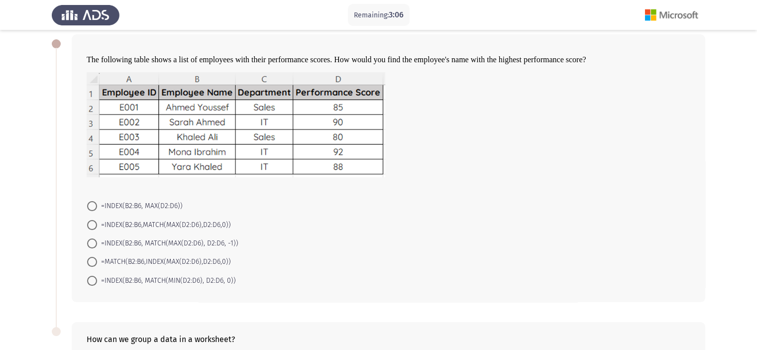
scroll to position [40, 0]
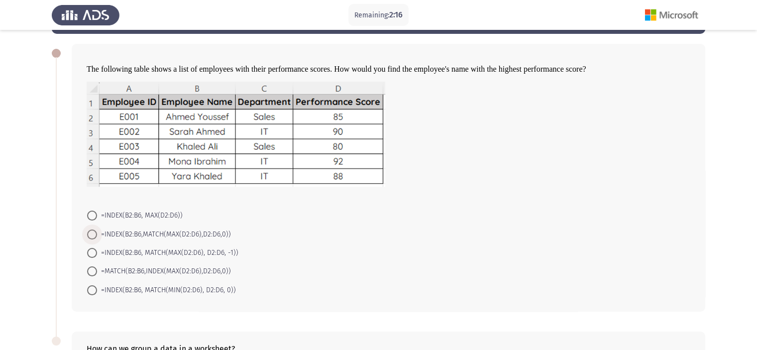
click at [181, 234] on span "=INDEX(B2:B6,MATCH(MAX(D2:D6),D2:D6,0))" at bounding box center [164, 234] width 134 height 12
click at [97, 234] on input "=INDEX(B2:B6,MATCH(MAX(D2:D6),D2:D6,0))" at bounding box center [92, 234] width 10 height 10
radio input "true"
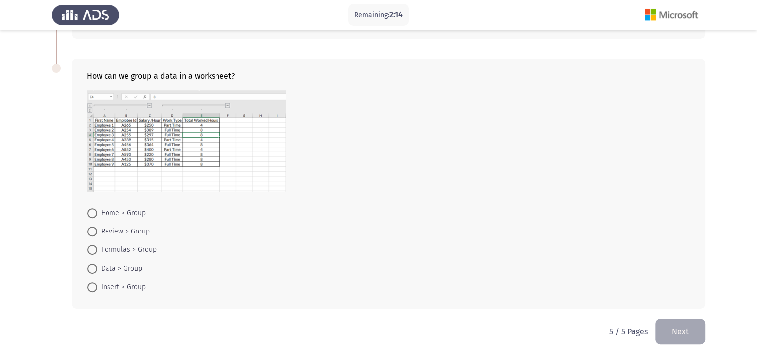
scroll to position [319, 0]
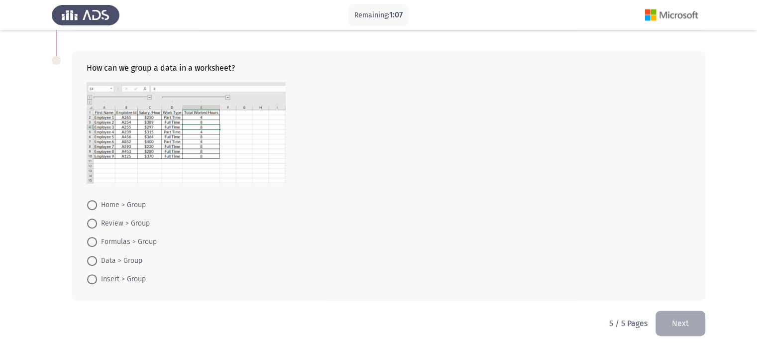
click at [128, 260] on span "Data > Group" at bounding box center [119, 261] width 45 height 12
click at [97, 260] on input "Data > Group" at bounding box center [92, 261] width 10 height 10
radio input "true"
click at [681, 317] on button "Next" at bounding box center [680, 323] width 50 height 25
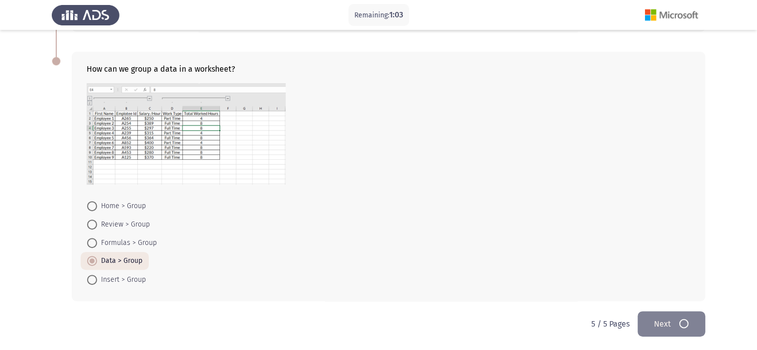
scroll to position [0, 0]
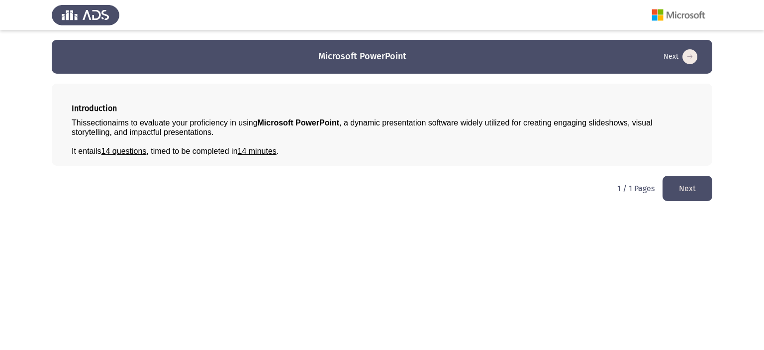
click at [675, 187] on button "Next" at bounding box center [688, 188] width 50 height 25
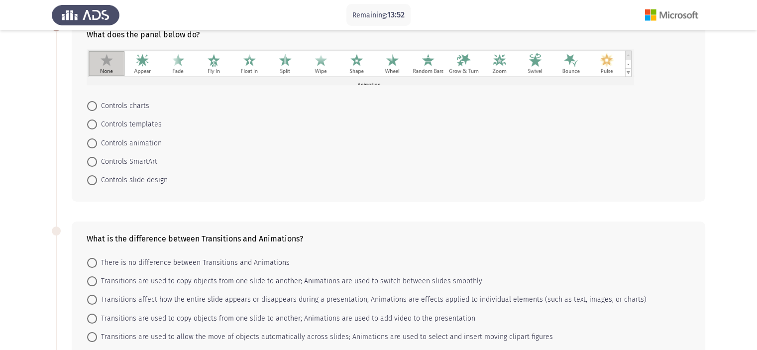
scroll to position [60, 0]
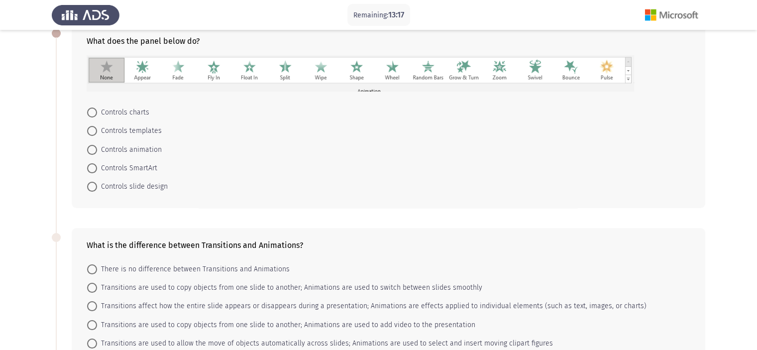
click at [143, 149] on span "Controls animation" at bounding box center [129, 150] width 65 height 12
click at [97, 149] on input "Controls animation" at bounding box center [92, 150] width 10 height 10
radio input "true"
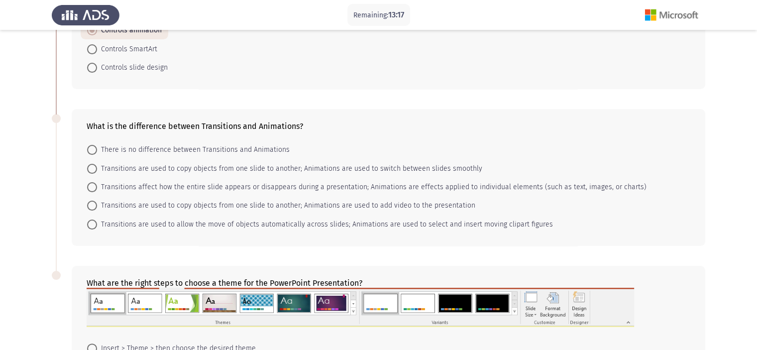
scroll to position [209, 0]
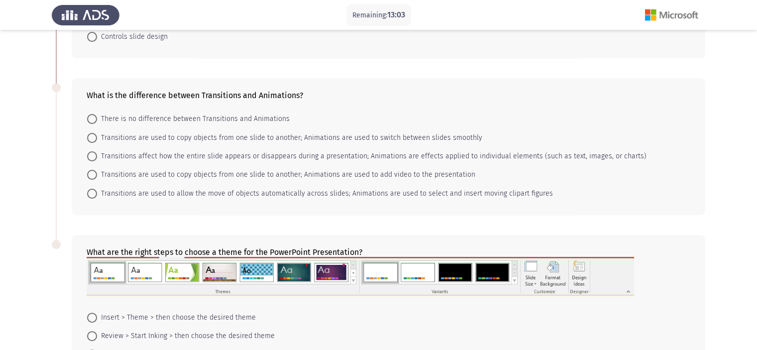
click at [495, 155] on span "Transitions affect how the entire slide appears or disappears during a presenta…" at bounding box center [371, 156] width 549 height 12
click at [97, 155] on input "Transitions affect how the entire slide appears or disappears during a presenta…" at bounding box center [92, 156] width 10 height 10
radio input "true"
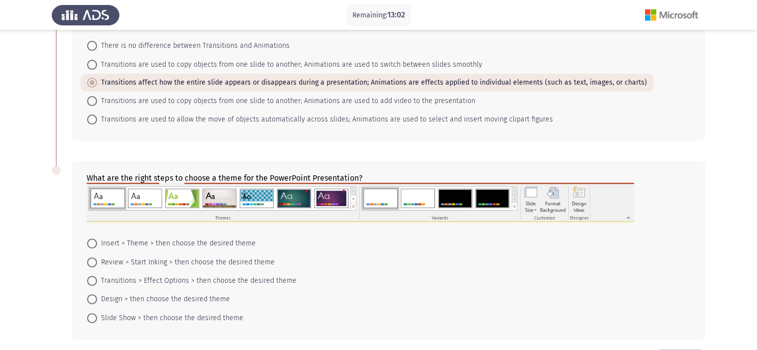
scroll to position [320, 0]
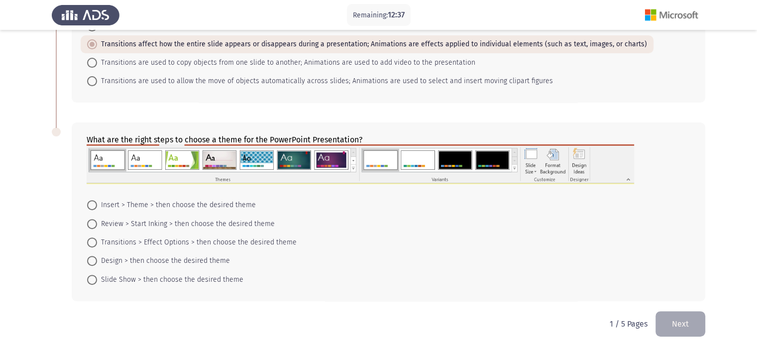
click at [173, 255] on span "Design > then choose the desired theme" at bounding box center [163, 261] width 133 height 12
click at [97, 256] on input "Design > then choose the desired theme" at bounding box center [92, 261] width 10 height 10
radio input "true"
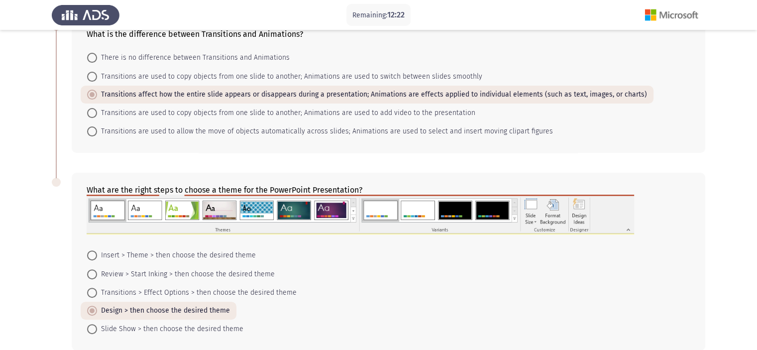
scroll to position [320, 0]
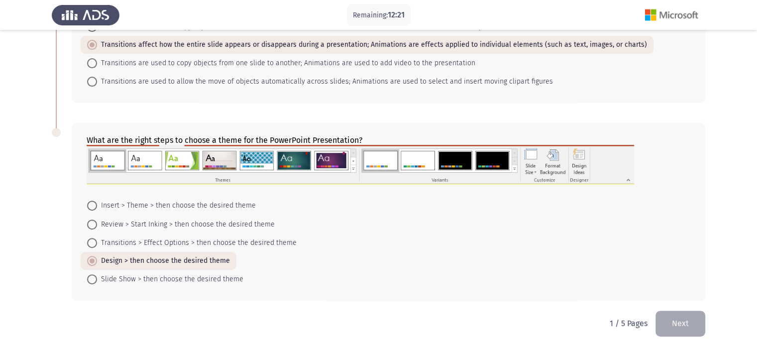
click at [142, 262] on span "Design > then choose the desired theme" at bounding box center [163, 261] width 133 height 12
click at [97, 262] on input "Design > then choose the desired theme" at bounding box center [92, 261] width 10 height 10
click at [146, 244] on span "Transitions > Effect Options > then choose the desired theme" at bounding box center [196, 243] width 199 height 12
click at [97, 244] on input "Transitions > Effect Options > then choose the desired theme" at bounding box center [92, 243] width 10 height 10
radio input "true"
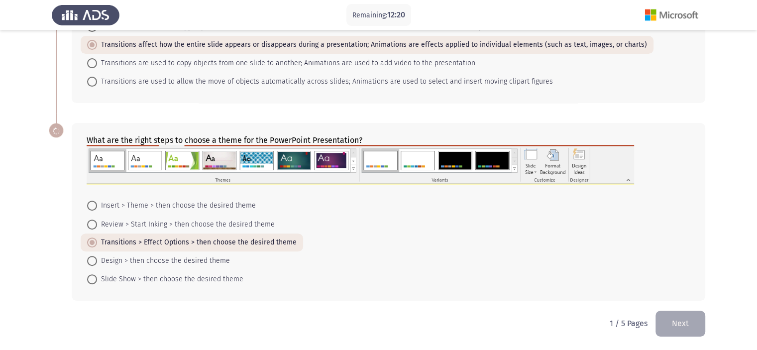
click at [142, 257] on span "Design > then choose the desired theme" at bounding box center [163, 261] width 133 height 12
click at [97, 257] on input "Design > then choose the desired theme" at bounding box center [92, 261] width 10 height 10
radio input "true"
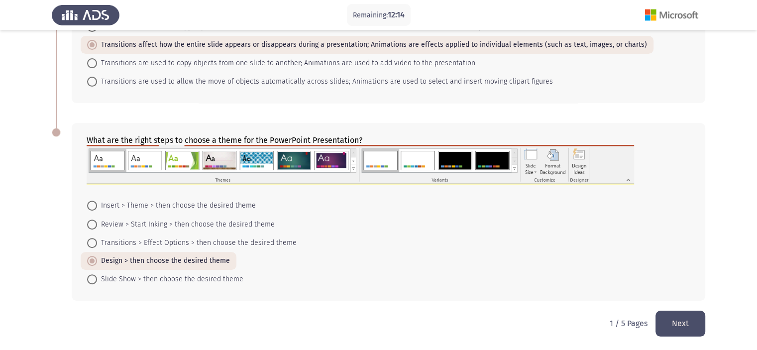
click at [670, 324] on button "Next" at bounding box center [680, 322] width 50 height 25
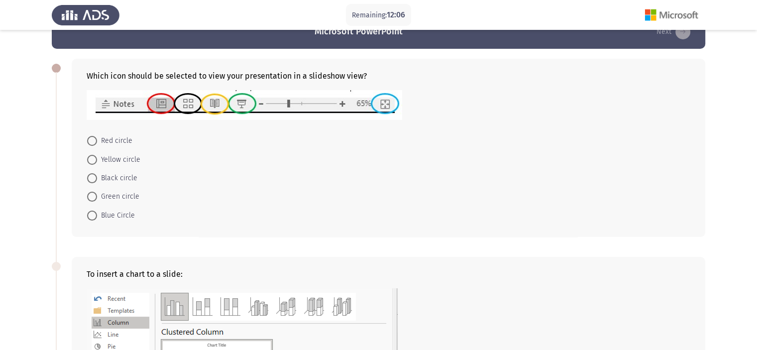
scroll to position [0, 0]
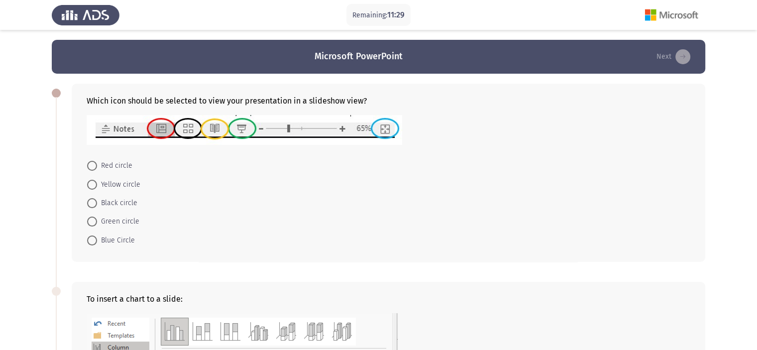
click at [119, 240] on span "Blue Circle" at bounding box center [116, 240] width 38 height 12
click at [97, 240] on input "Blue Circle" at bounding box center [92, 240] width 10 height 10
radio input "true"
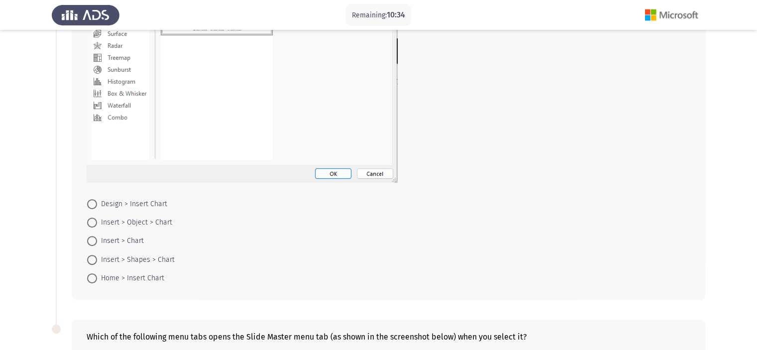
scroll to position [398, 0]
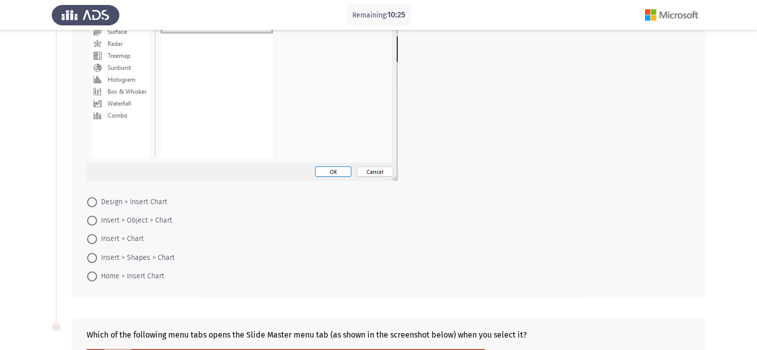
click at [133, 235] on span "Insert > Chart" at bounding box center [120, 239] width 47 height 12
click at [97, 235] on input "Insert > Chart" at bounding box center [92, 239] width 10 height 10
radio input "true"
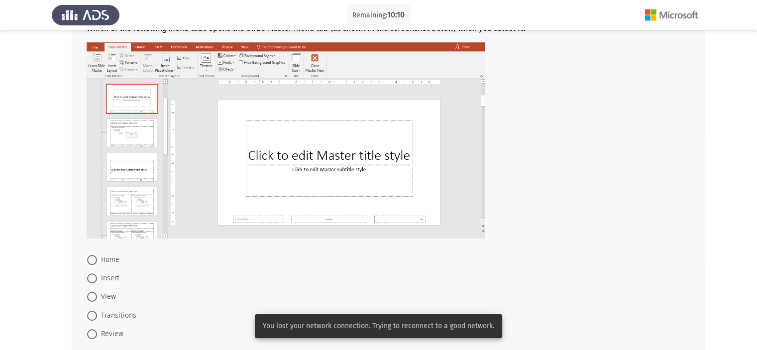
scroll to position [758, 0]
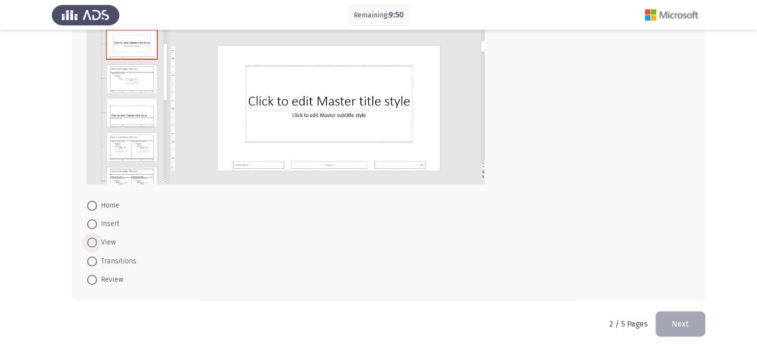
click at [108, 243] on span "View" at bounding box center [106, 242] width 19 height 12
click at [97, 243] on input "View" at bounding box center [92, 242] width 10 height 10
radio input "true"
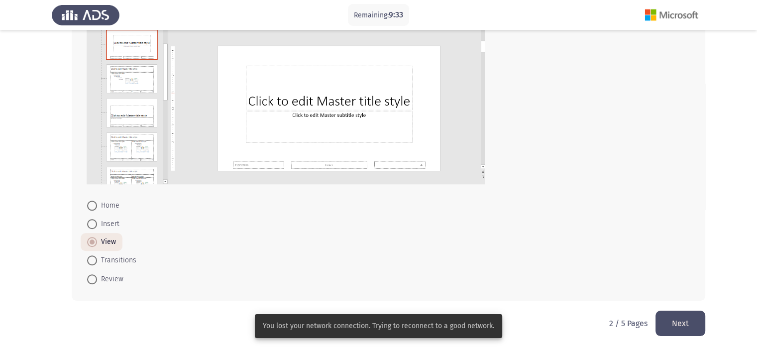
click at [684, 325] on button "Next" at bounding box center [680, 322] width 50 height 25
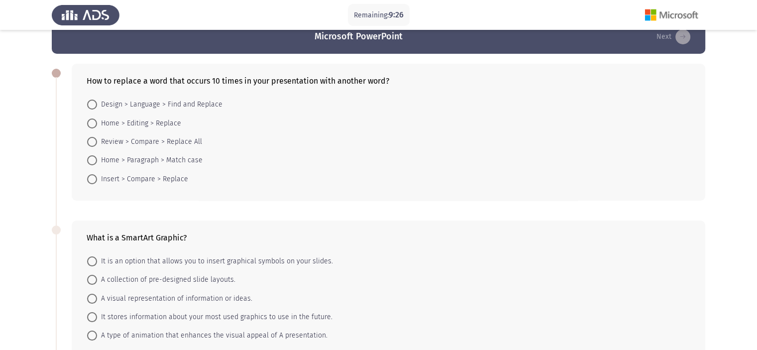
scroll to position [40, 0]
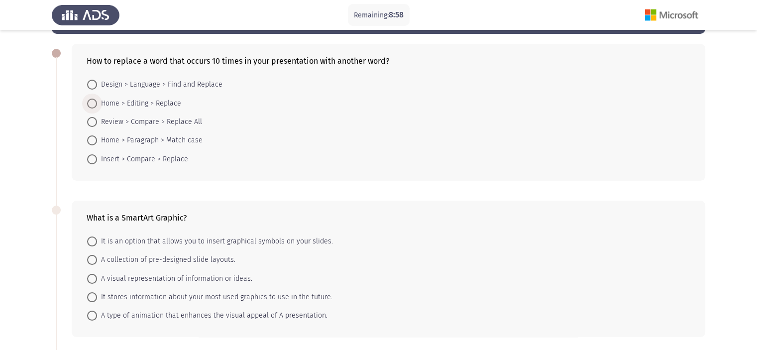
click at [149, 103] on span "Home > Editing > Replace" at bounding box center [139, 103] width 84 height 12
click at [97, 103] on input "Home > Editing > Replace" at bounding box center [92, 103] width 10 height 10
radio input "true"
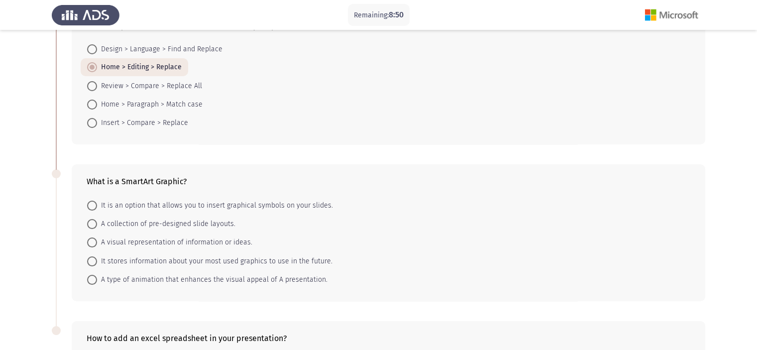
scroll to position [90, 0]
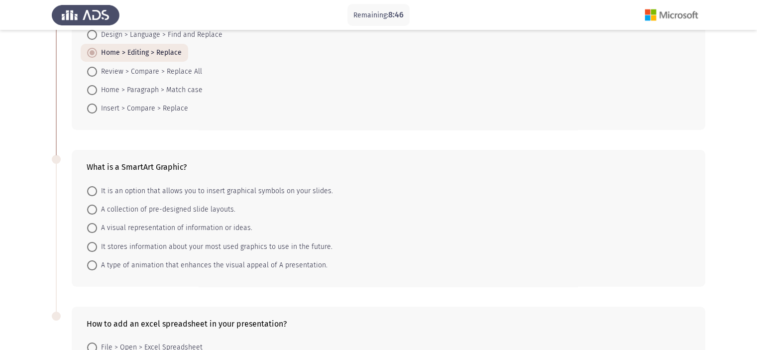
click at [143, 227] on span "A visual representation of information or ideas." at bounding box center [174, 228] width 155 height 12
click at [97, 227] on input "A visual representation of information or ideas." at bounding box center [92, 228] width 10 height 10
radio input "true"
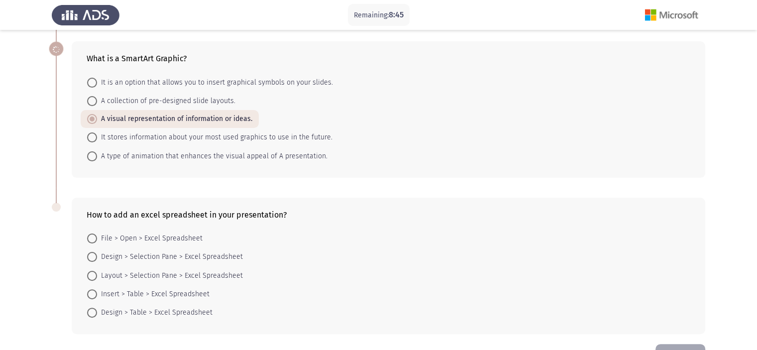
scroll to position [231, 0]
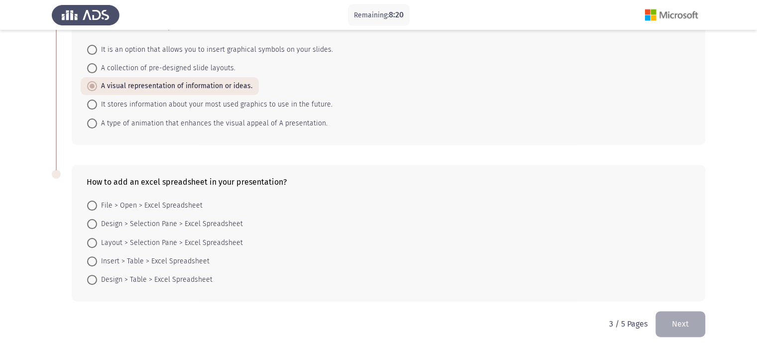
click at [139, 260] on span "Insert > Table > Excel Spreadsheet" at bounding box center [153, 261] width 112 height 12
click at [97, 260] on input "Insert > Table > Excel Spreadsheet" at bounding box center [92, 261] width 10 height 10
radio input "true"
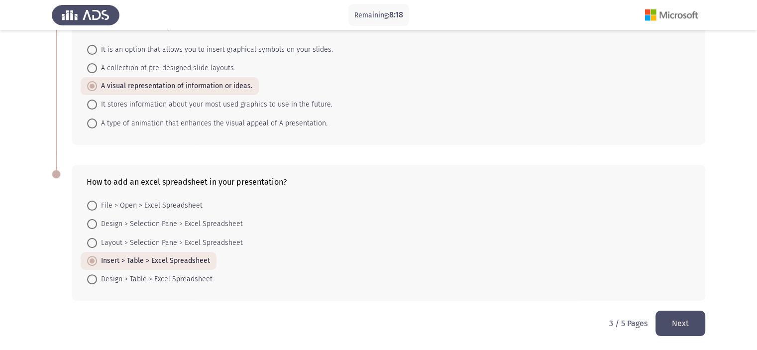
click at [674, 322] on button "Next" at bounding box center [680, 322] width 50 height 25
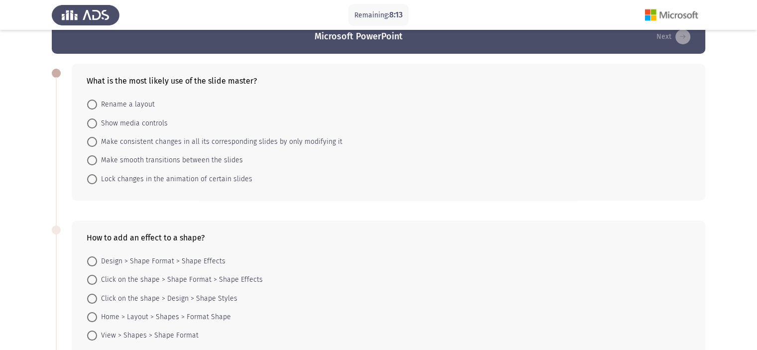
scroll to position [40, 0]
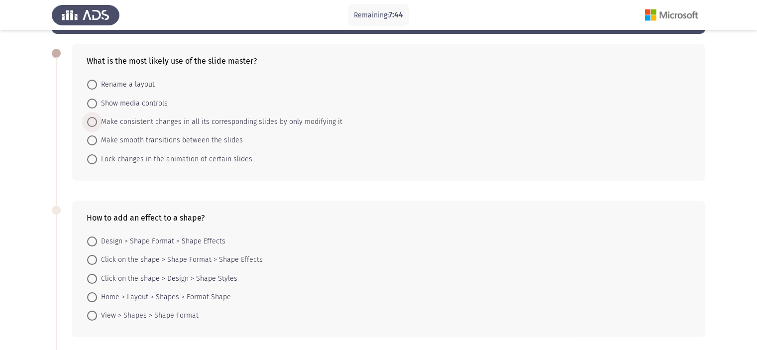
click at [309, 121] on span "Make consistent changes in all its corresponding slides by only modifying it" at bounding box center [219, 122] width 245 height 12
click at [97, 121] on input "Make consistent changes in all its corresponding slides by only modifying it" at bounding box center [92, 122] width 10 height 10
radio input "true"
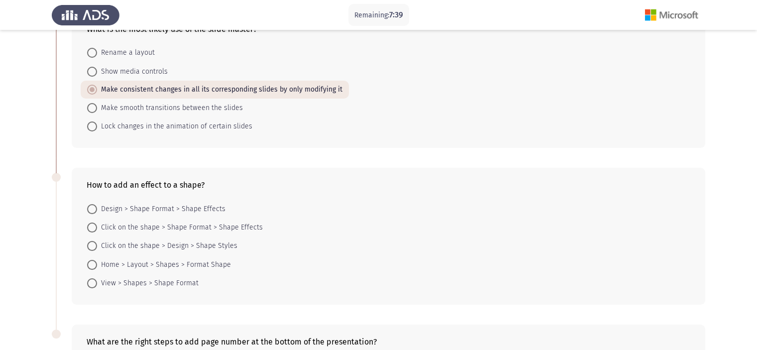
scroll to position [99, 0]
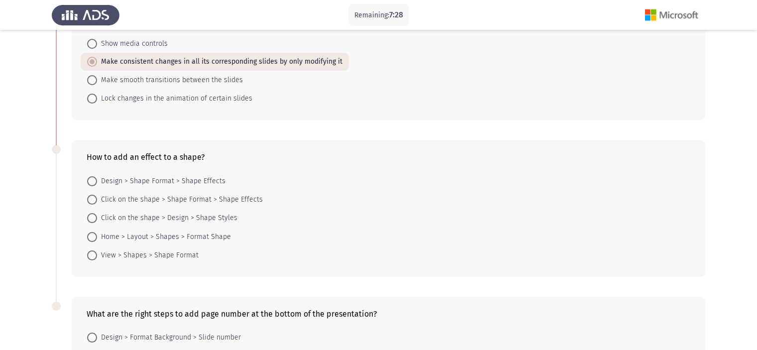
click at [174, 181] on span "Design > Shape Format > Shape Effects" at bounding box center [161, 181] width 128 height 12
click at [97, 181] on input "Design > Shape Format > Shape Effects" at bounding box center [92, 181] width 10 height 10
radio input "true"
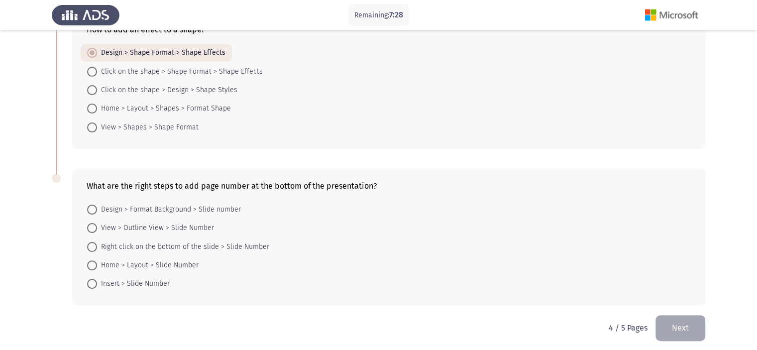
scroll to position [231, 0]
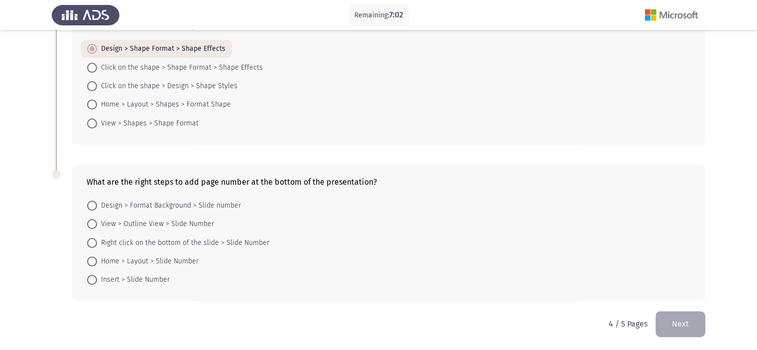
click at [119, 276] on span "Insert > Slide Number" at bounding box center [133, 280] width 73 height 12
click at [97, 276] on input "Insert > Slide Number" at bounding box center [92, 280] width 10 height 10
radio input "true"
click at [665, 326] on button "Next" at bounding box center [680, 322] width 50 height 25
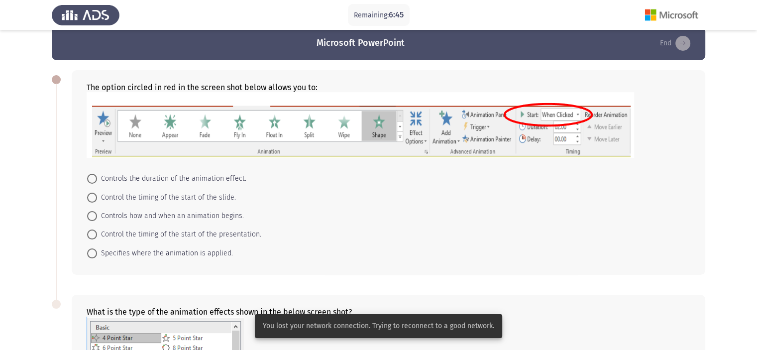
scroll to position [20, 0]
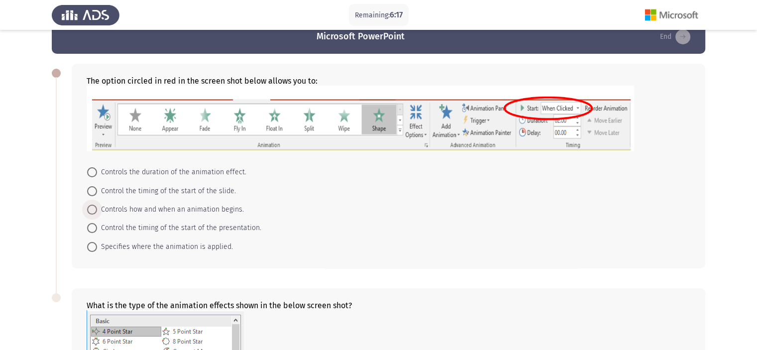
click at [152, 208] on span "Controls how and when an animation begins." at bounding box center [170, 209] width 147 height 12
click at [97, 208] on input "Controls how and when an animation begins." at bounding box center [92, 209] width 10 height 10
radio input "true"
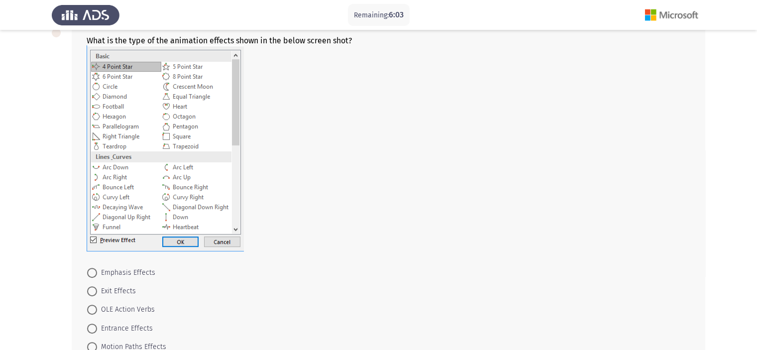
scroll to position [288, 0]
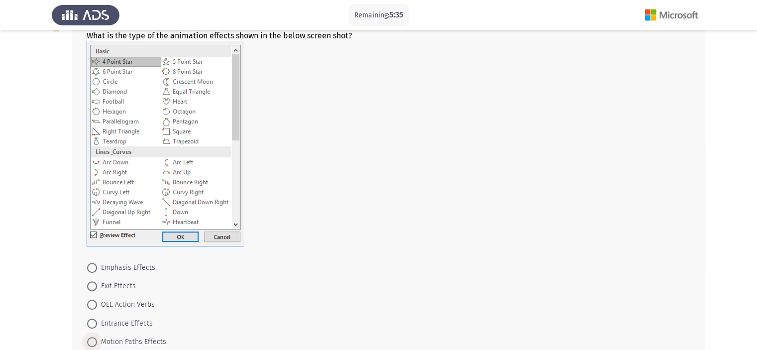
click at [135, 340] on span "Motion Paths Effects" at bounding box center [131, 342] width 69 height 12
click at [97, 340] on input "Motion Paths Effects" at bounding box center [92, 342] width 10 height 10
radio input "true"
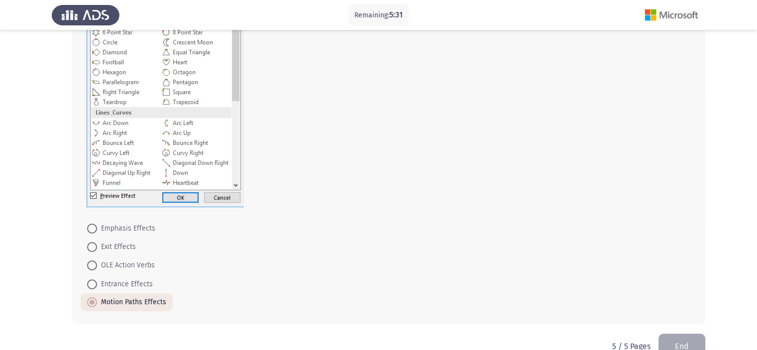
scroll to position [348, 0]
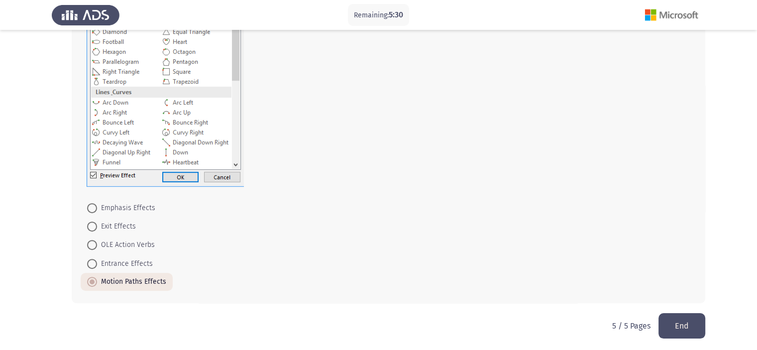
click at [682, 330] on button "End" at bounding box center [681, 325] width 47 height 25
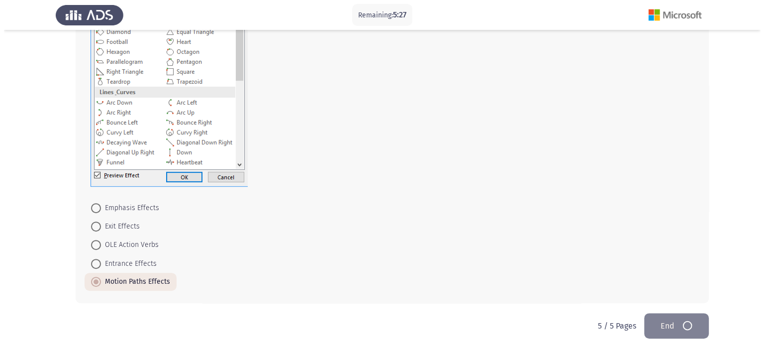
scroll to position [0, 0]
